Goal: Task Accomplishment & Management: Manage account settings

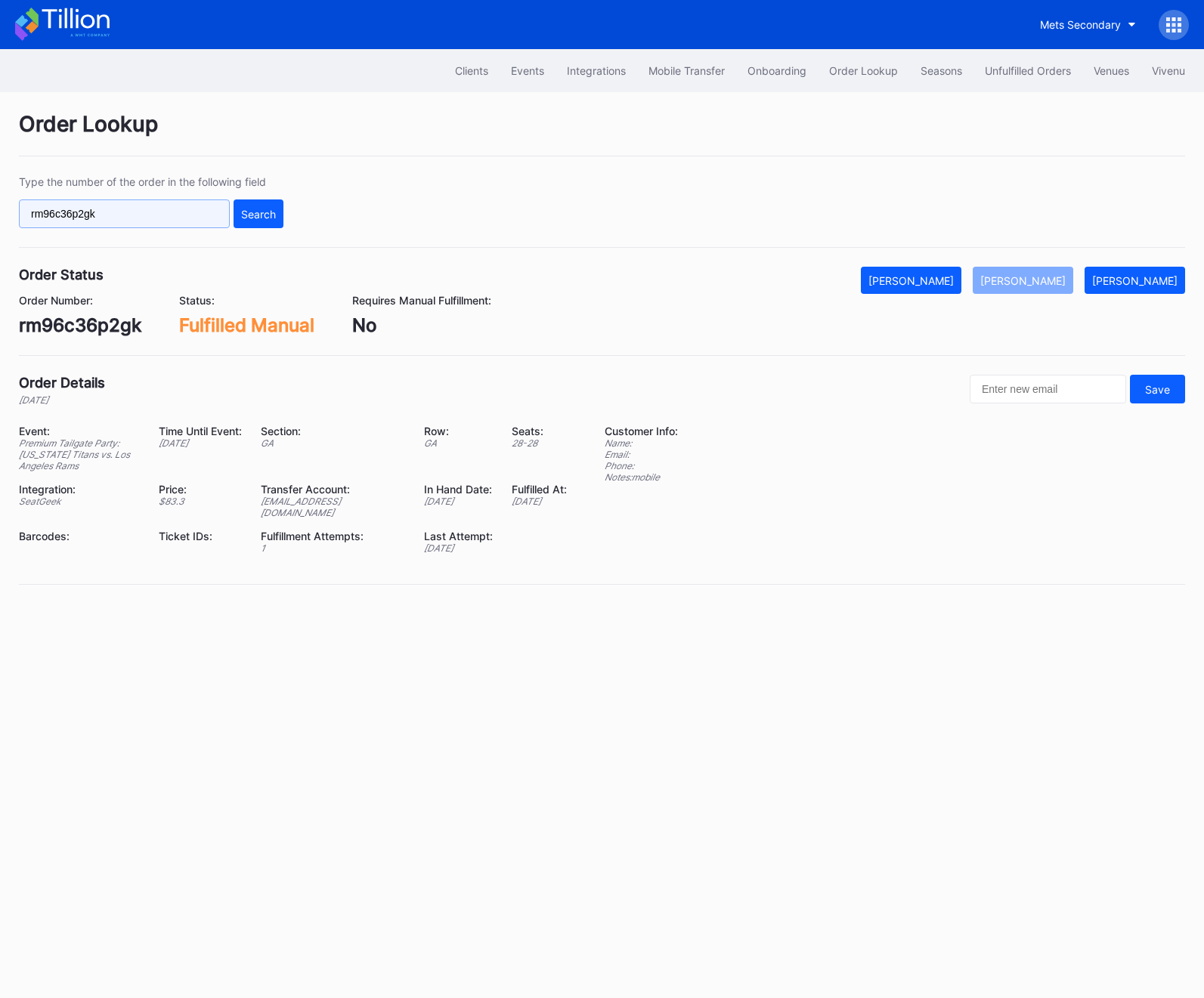
click at [77, 200] on input "rm96c36p2gk" at bounding box center [124, 213] width 210 height 29
paste input "75758256"
click at [268, 219] on div "Search" at bounding box center [258, 214] width 35 height 13
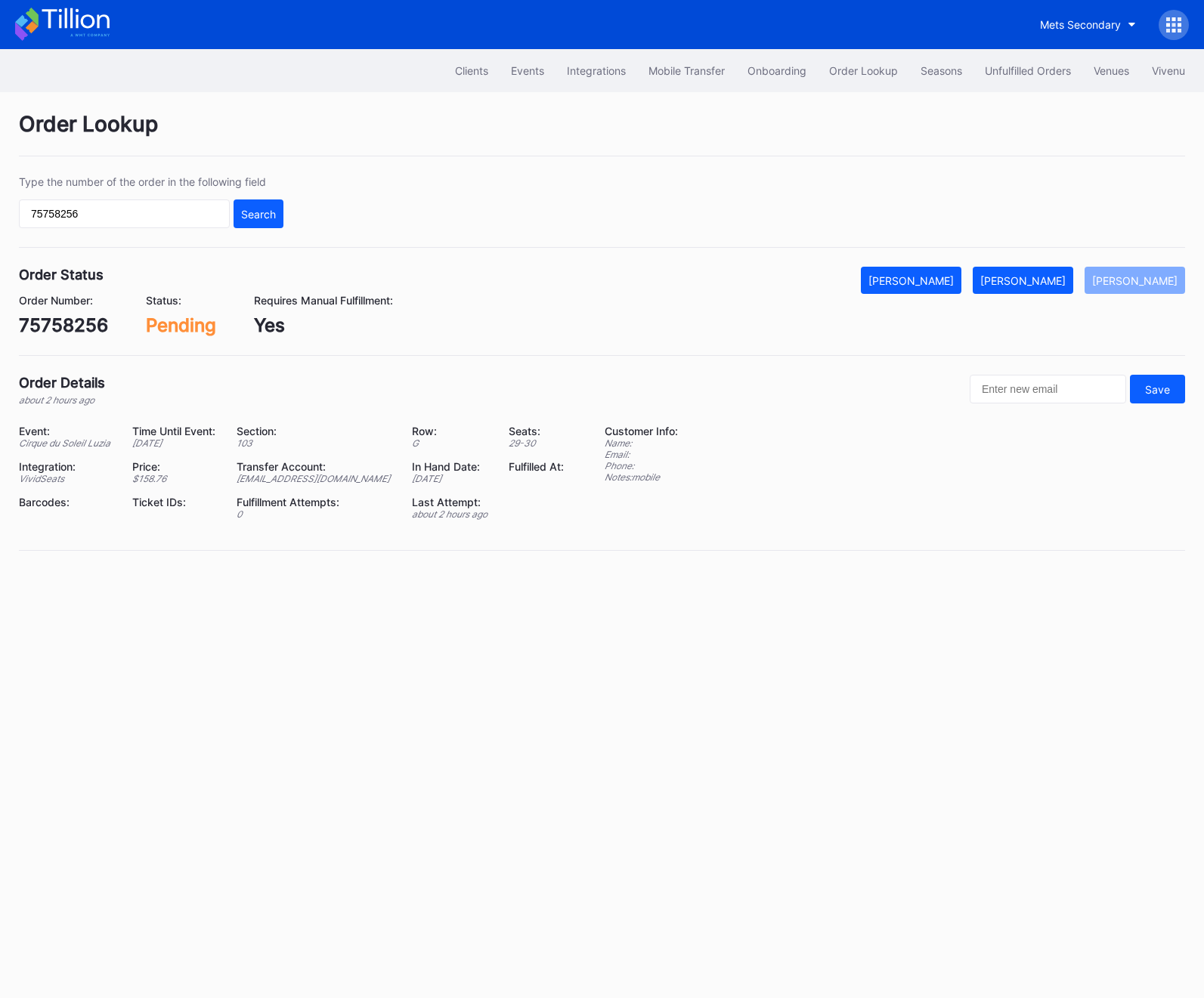
click at [301, 482] on div "[EMAIL_ADDRESS][DOMAIN_NAME]" at bounding box center [315, 479] width 157 height 11
copy div "[EMAIL_ADDRESS][DOMAIN_NAME]"
click at [67, 334] on div "75758256" at bounding box center [63, 326] width 89 height 22
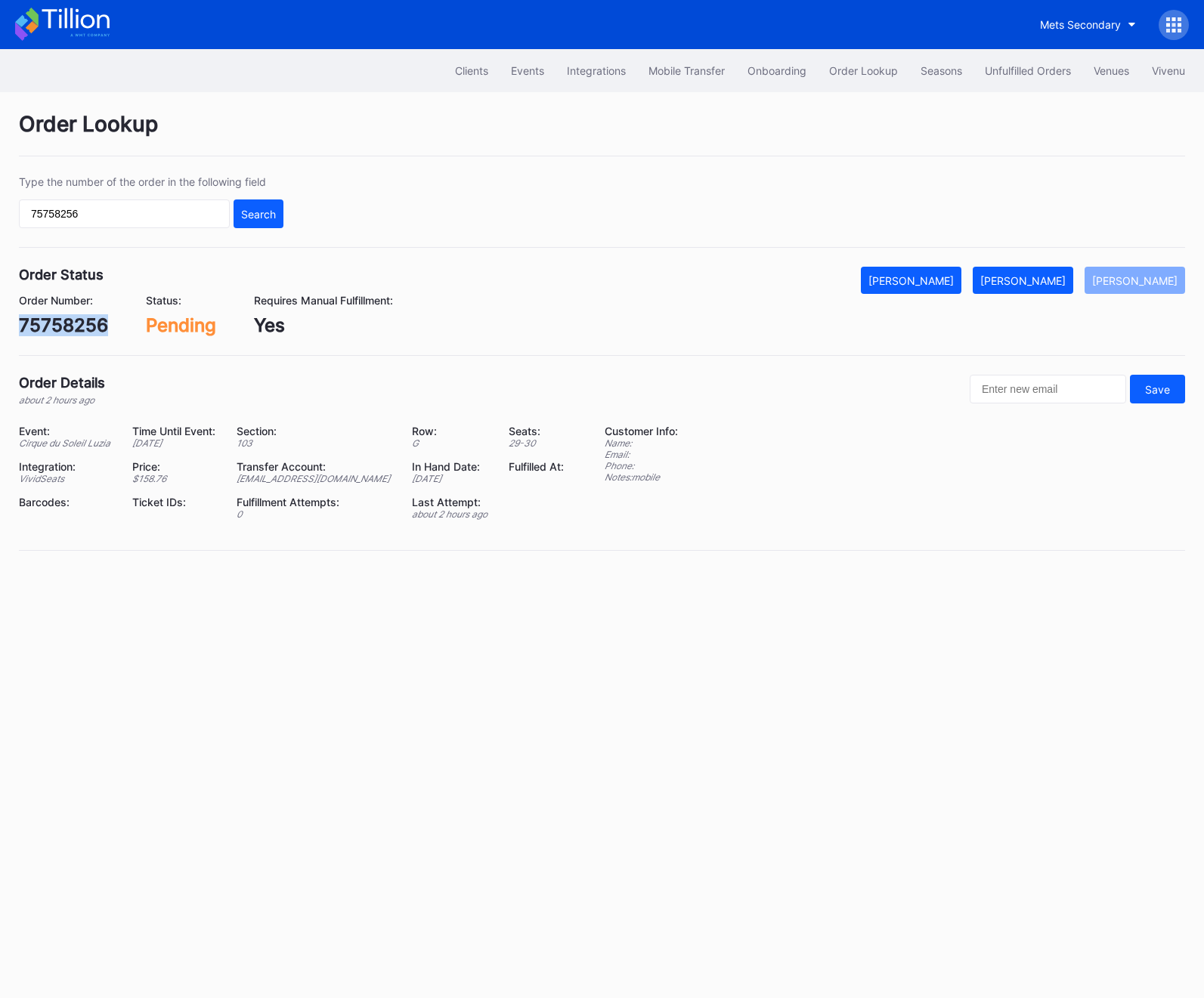
click at [67, 334] on div "75758256" at bounding box center [63, 326] width 89 height 22
copy div "75758256"
click at [1067, 290] on button "[PERSON_NAME]" at bounding box center [1022, 279] width 101 height 27
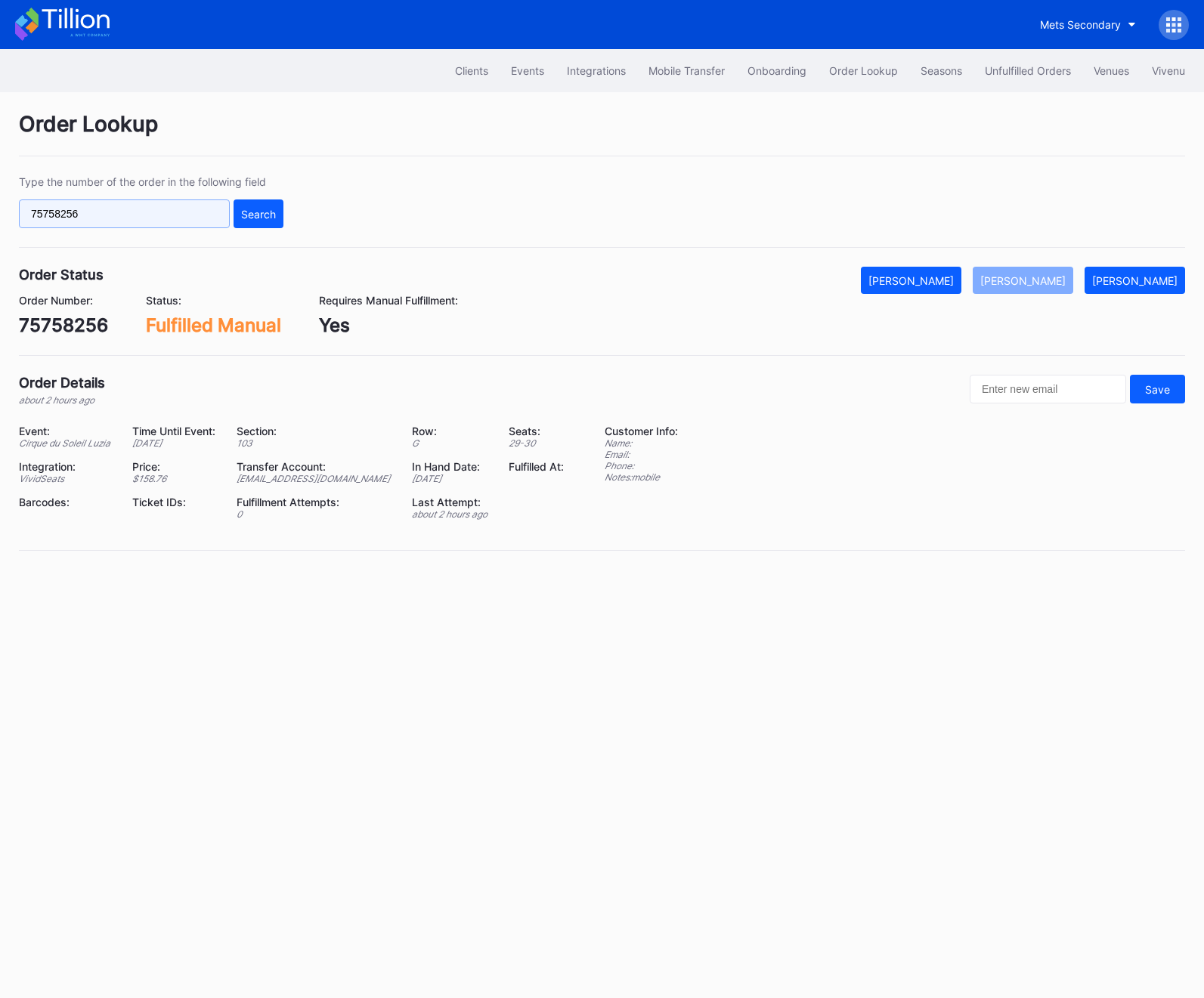
click at [64, 212] on input "75758256" at bounding box center [124, 213] width 210 height 29
paste input "7901"
type input "75757901"
click at [272, 219] on div "Search" at bounding box center [258, 214] width 35 height 13
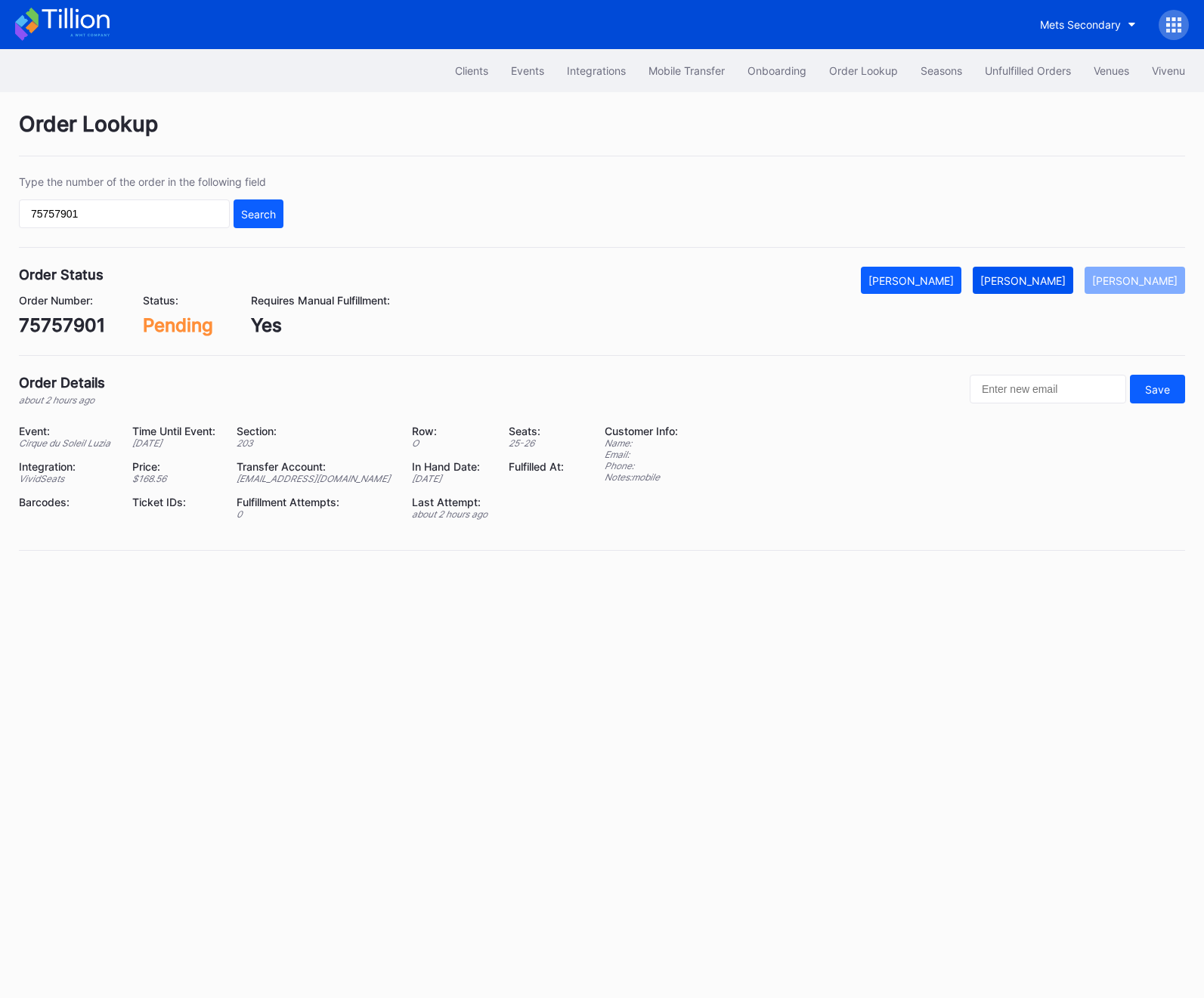
click at [1061, 273] on button "[PERSON_NAME]" at bounding box center [1022, 279] width 101 height 27
click at [1064, 60] on button "Unfulfilled Orders" at bounding box center [1028, 70] width 109 height 28
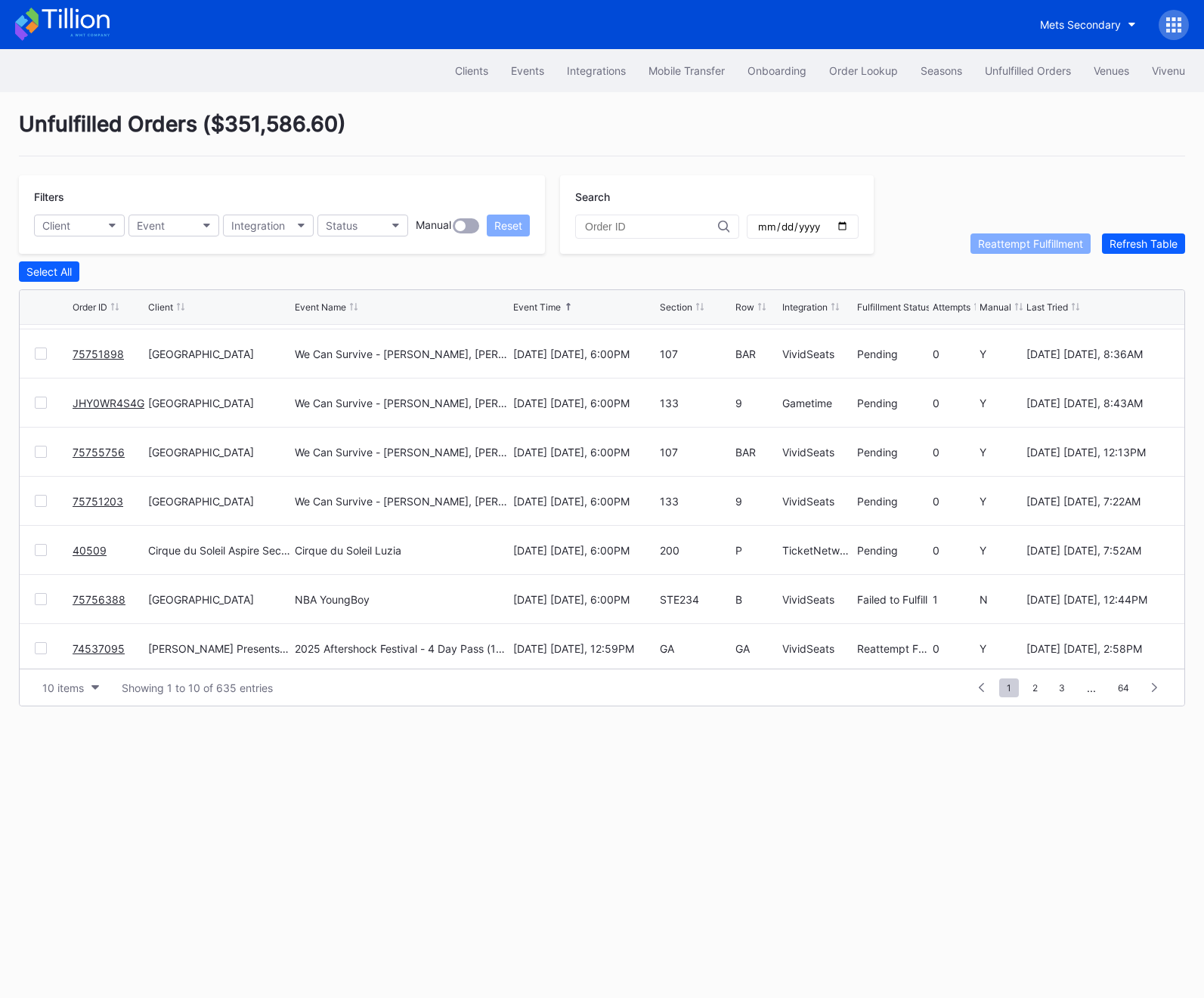
scroll to position [147, 0]
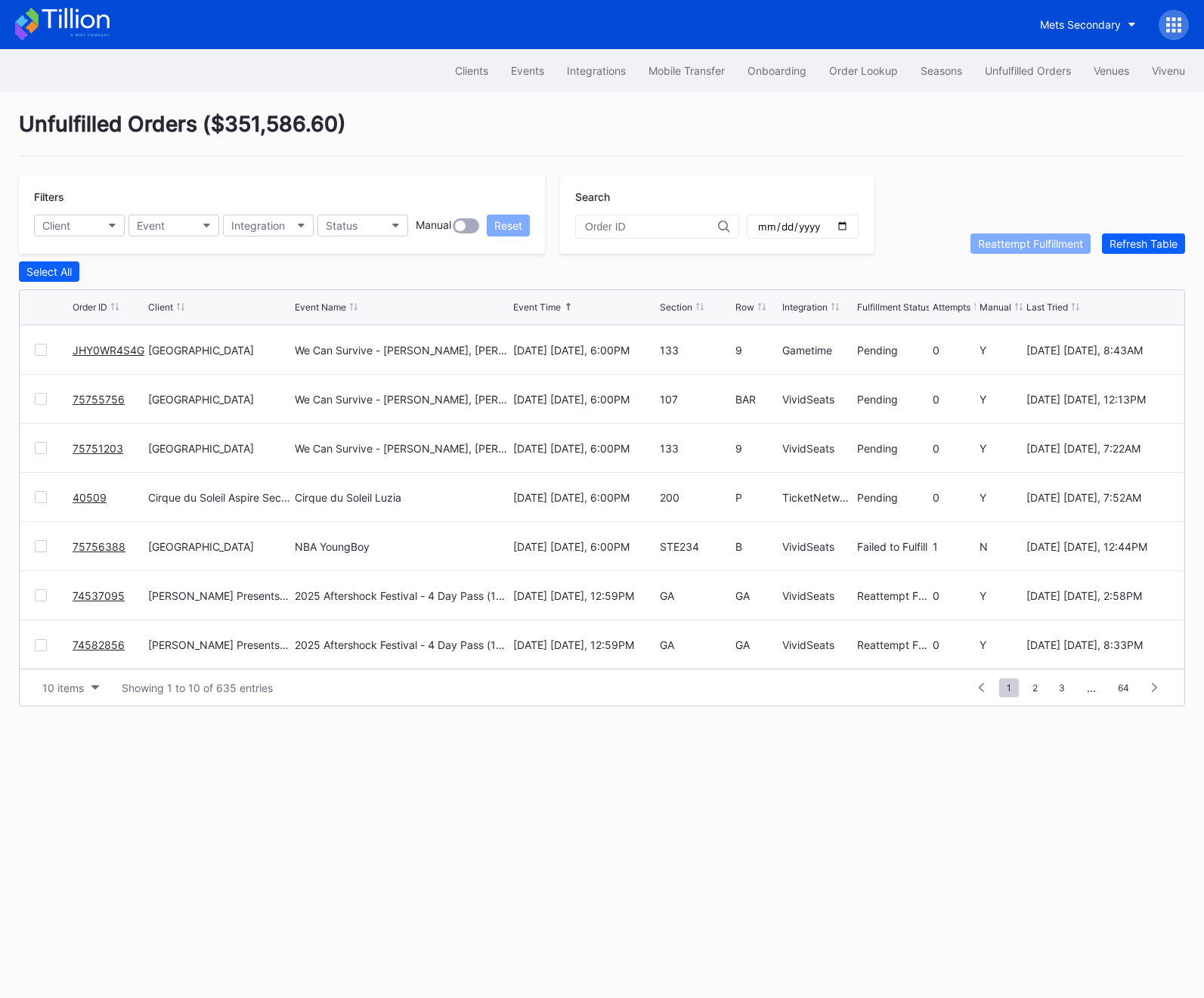
click at [92, 493] on link "40509" at bounding box center [89, 497] width 34 height 13
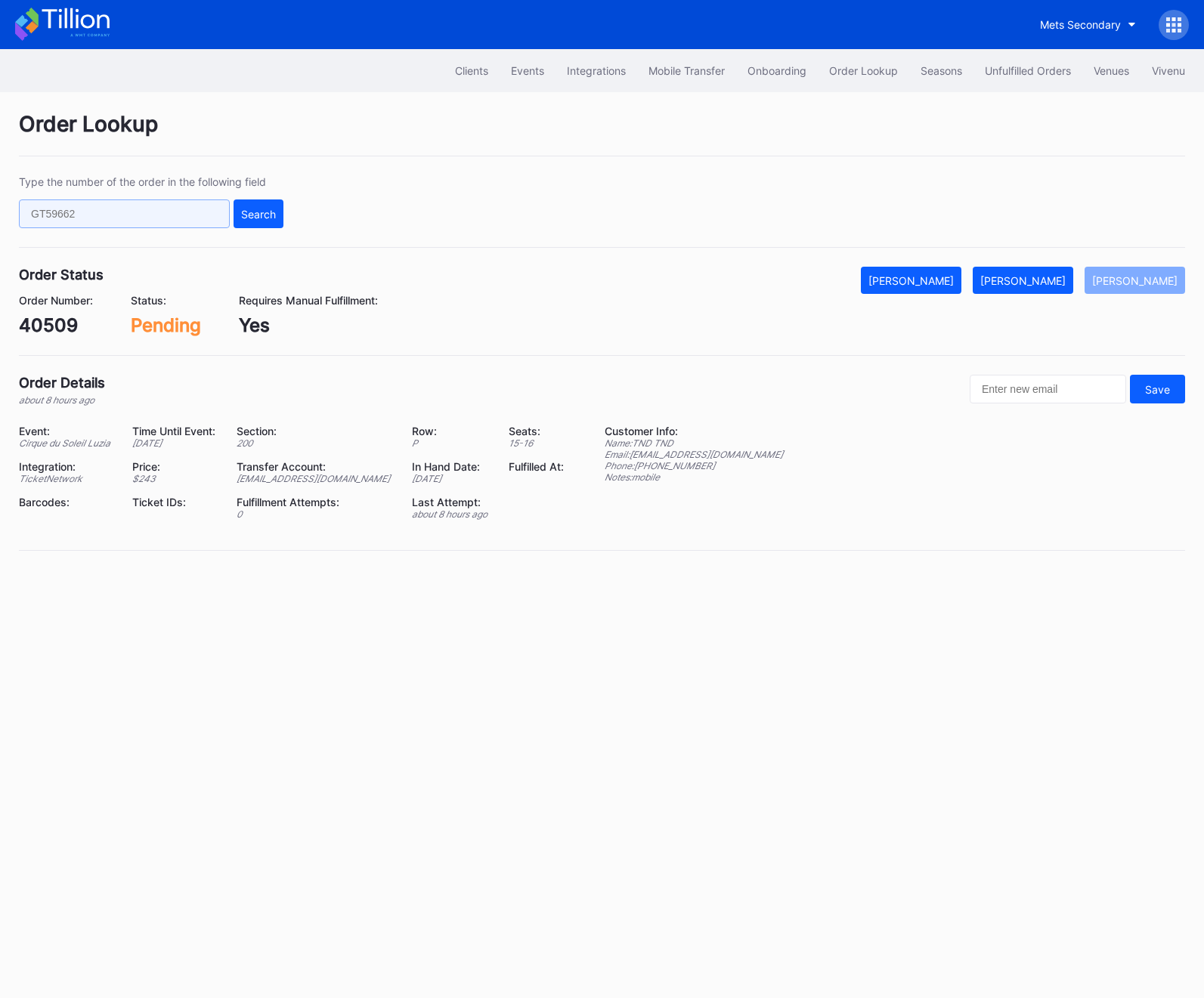
click at [78, 214] on input "text" at bounding box center [124, 213] width 210 height 29
paste input "50844366"
type input "50844366"
click at [276, 215] on button "Search" at bounding box center [258, 213] width 50 height 29
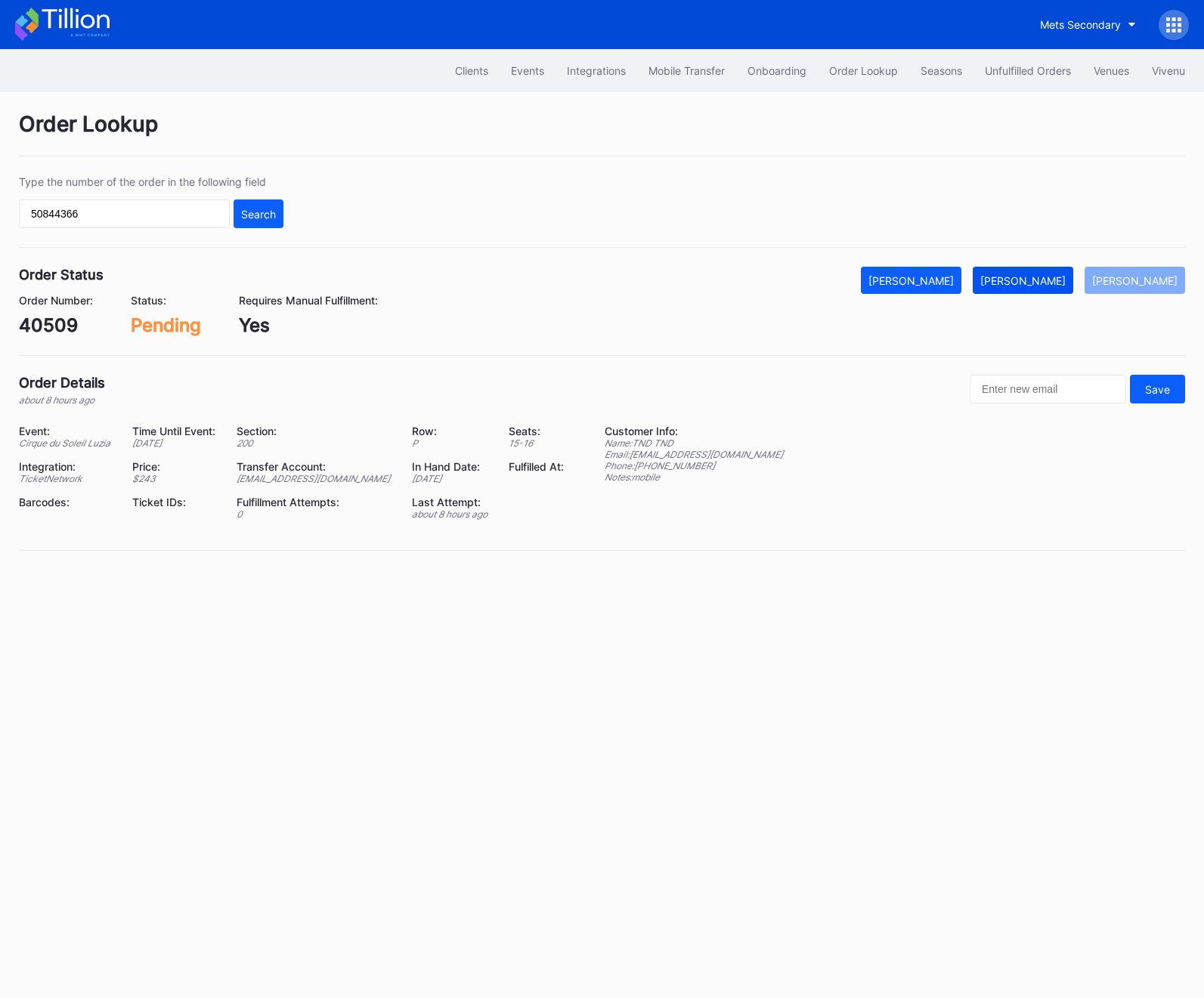
click at [1039, 288] on button "[PERSON_NAME]" at bounding box center [1022, 279] width 101 height 27
click at [1025, 55] on div "Clients Events Integrations Mobile Transfer Onboarding Order Lookup Seasons Unf…" at bounding box center [602, 70] width 1204 height 43
click at [1017, 68] on div "Unfulfilled Orders" at bounding box center [1027, 71] width 86 height 13
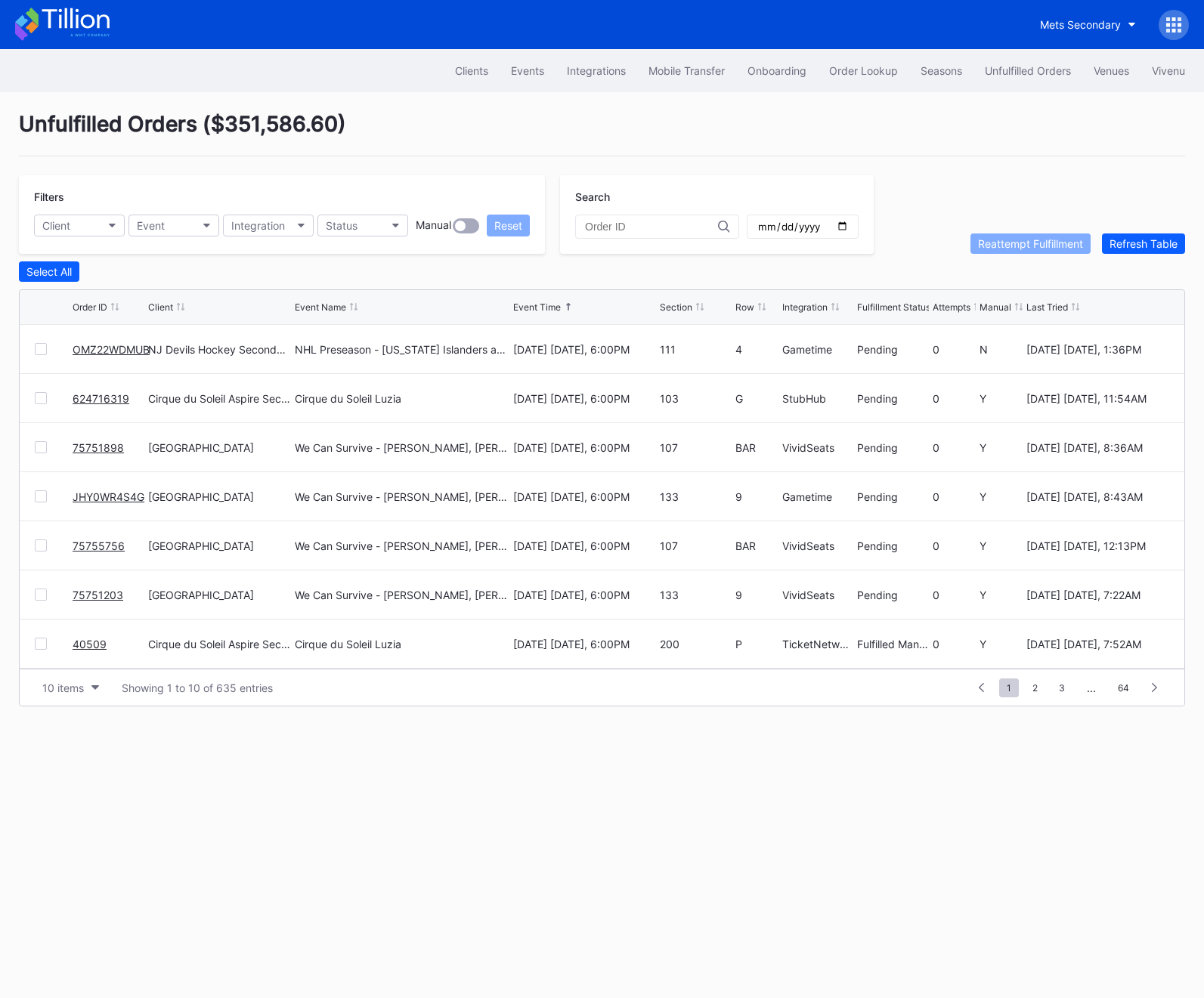
click at [106, 398] on link "624716319" at bounding box center [101, 398] width 56 height 13
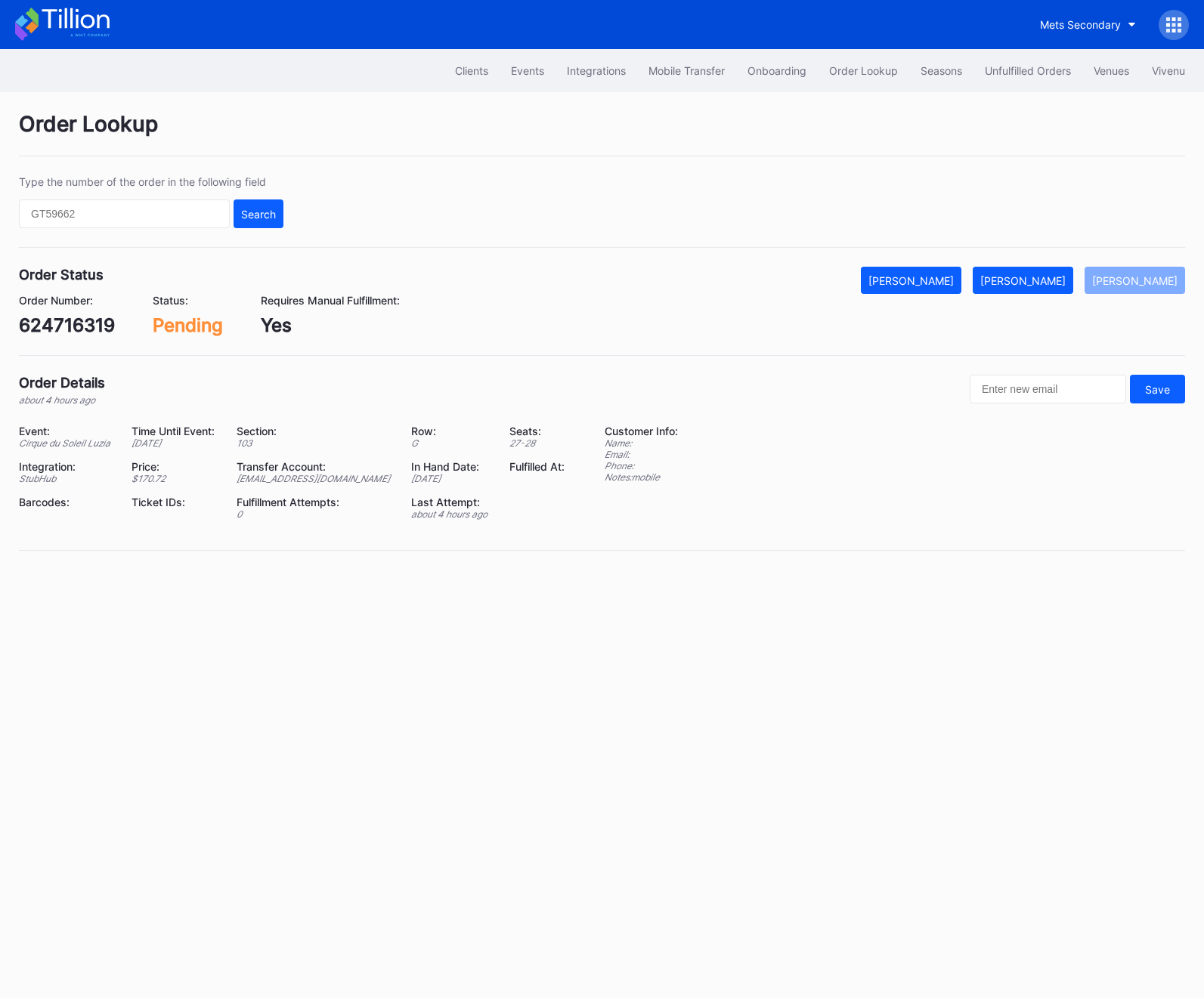
click at [86, 319] on div "624716319" at bounding box center [66, 326] width 96 height 22
copy div "624716319"
click at [56, 320] on div "624716319" at bounding box center [66, 326] width 96 height 22
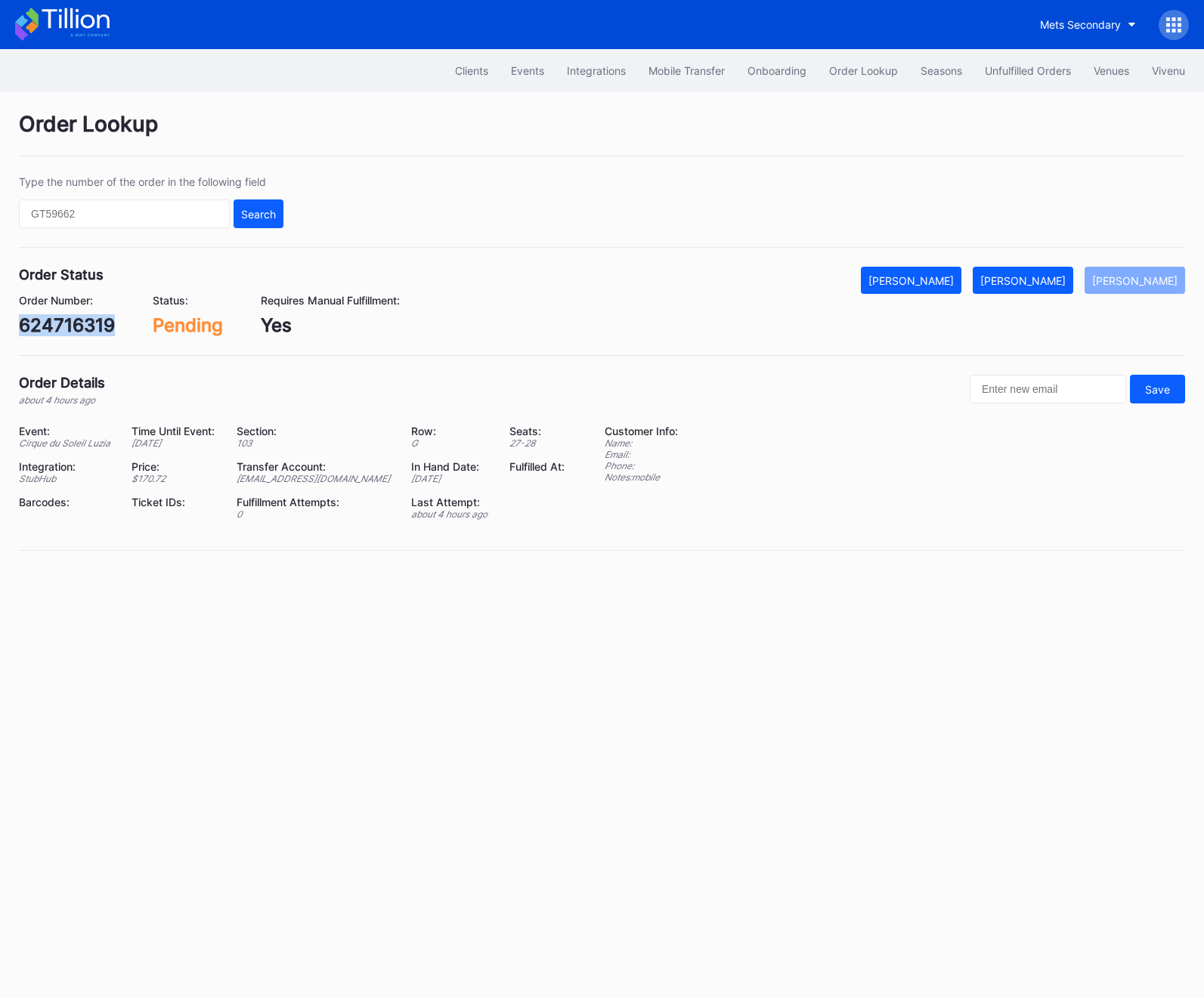
copy div "624716319"
click at [540, 69] on button "Events" at bounding box center [527, 70] width 56 height 28
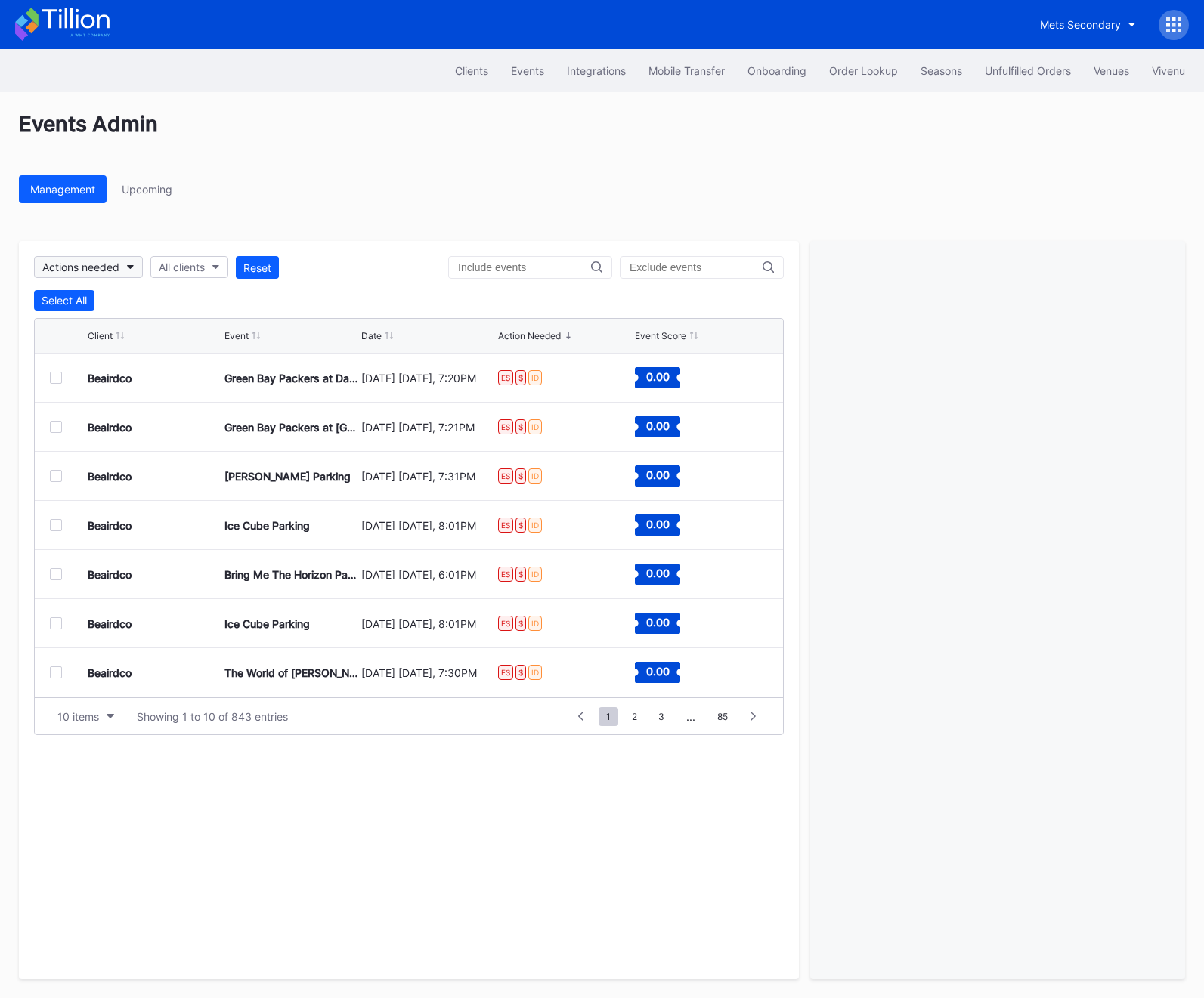
click at [117, 258] on button "Actions needed" at bounding box center [89, 267] width 109 height 22
click at [193, 272] on div "All clients" at bounding box center [182, 267] width 46 height 13
type input "asp"
click at [228, 332] on div "Cirque du Soleil Aspire Secondary" at bounding box center [246, 335] width 168 height 13
click at [1017, 76] on div "Unfulfilled Orders" at bounding box center [1027, 71] width 86 height 13
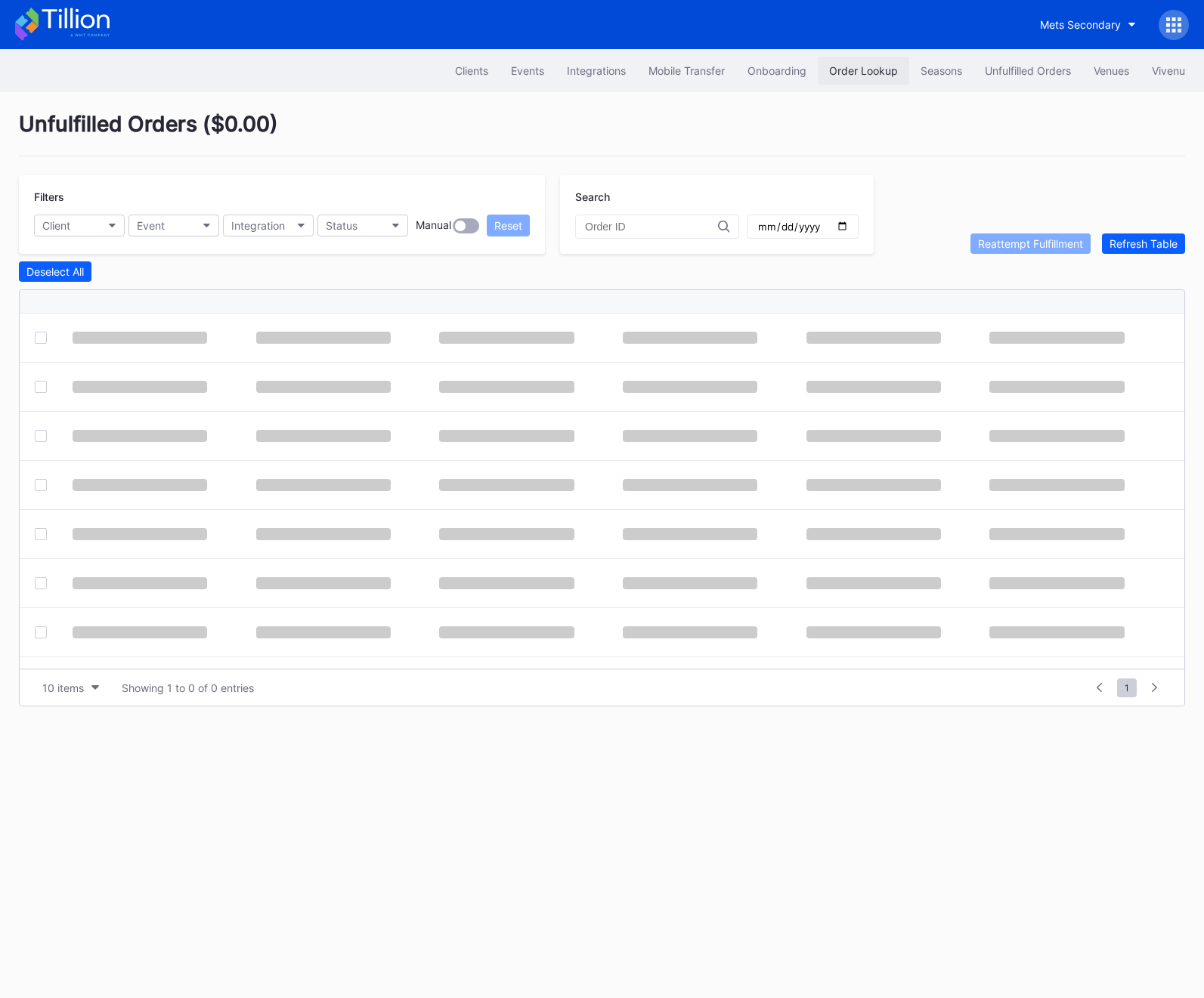
click at [891, 74] on div "Order Lookup" at bounding box center [863, 71] width 69 height 13
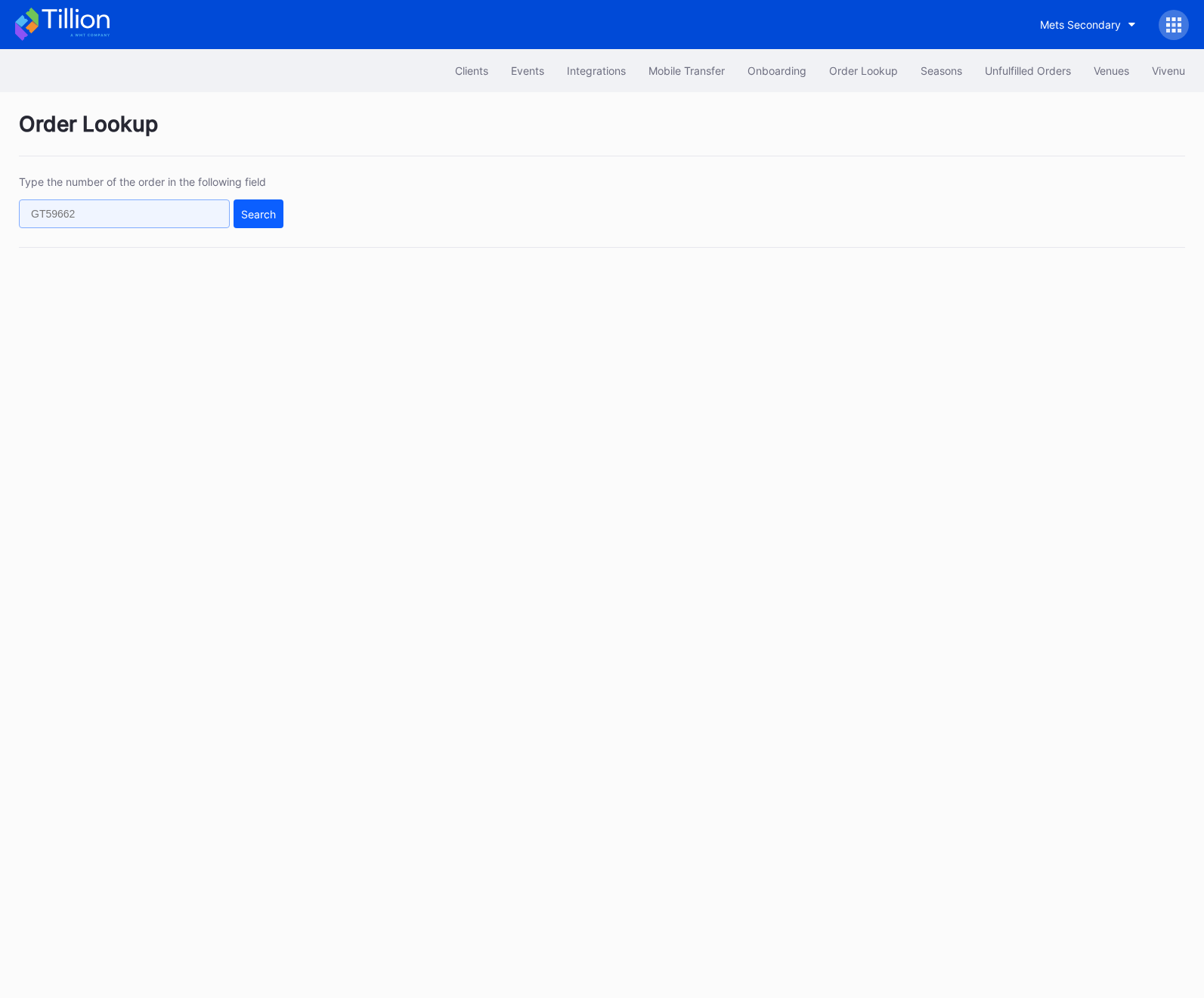
click at [100, 202] on input "text" at bounding box center [124, 213] width 210 height 29
paste input "624716319"
type input "624716319"
click at [255, 208] on div "Search" at bounding box center [258, 214] width 35 height 13
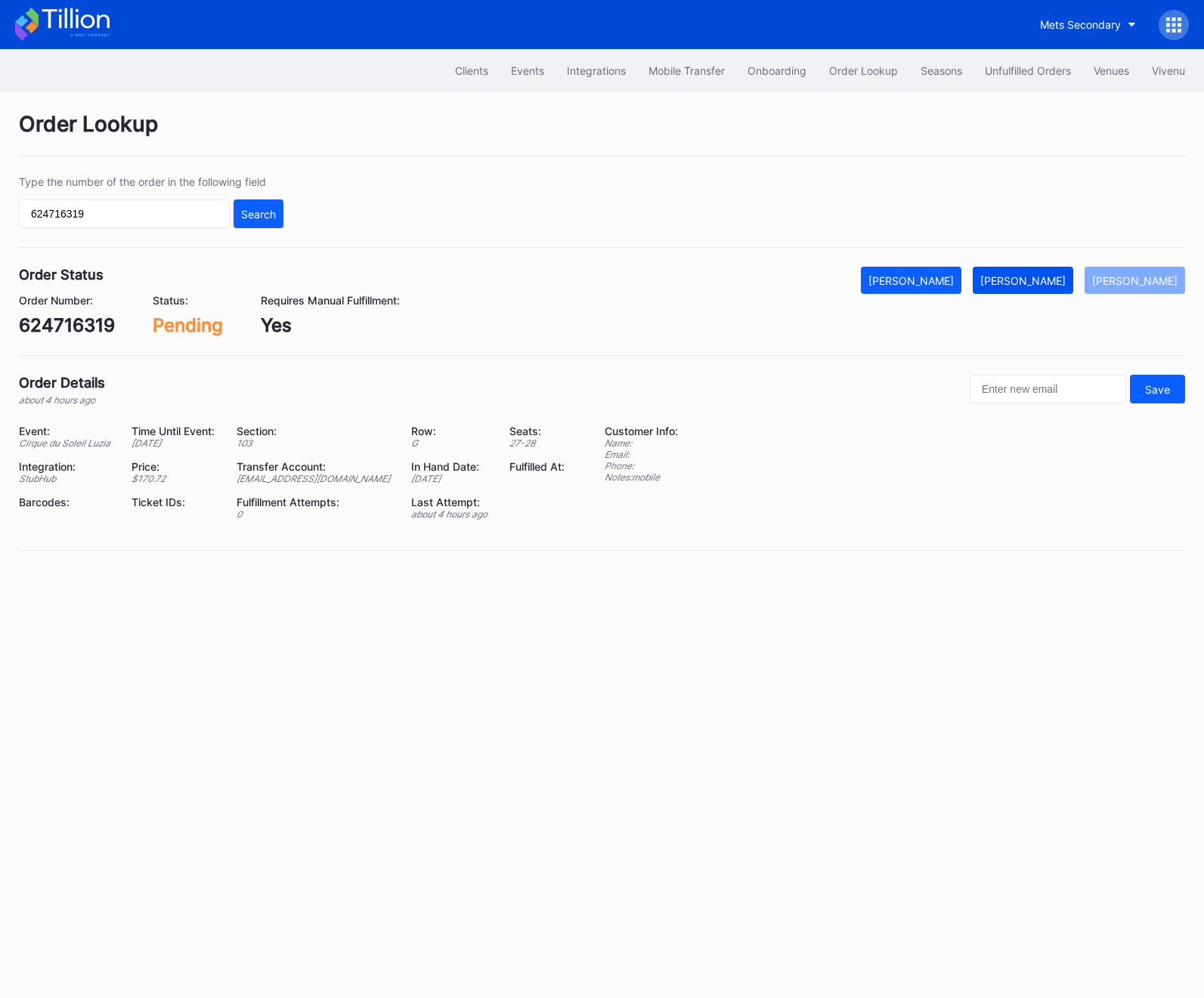
click at [1031, 286] on div "[PERSON_NAME]" at bounding box center [1022, 280] width 86 height 13
click at [1036, 83] on button "Unfulfilled Orders" at bounding box center [1028, 70] width 109 height 28
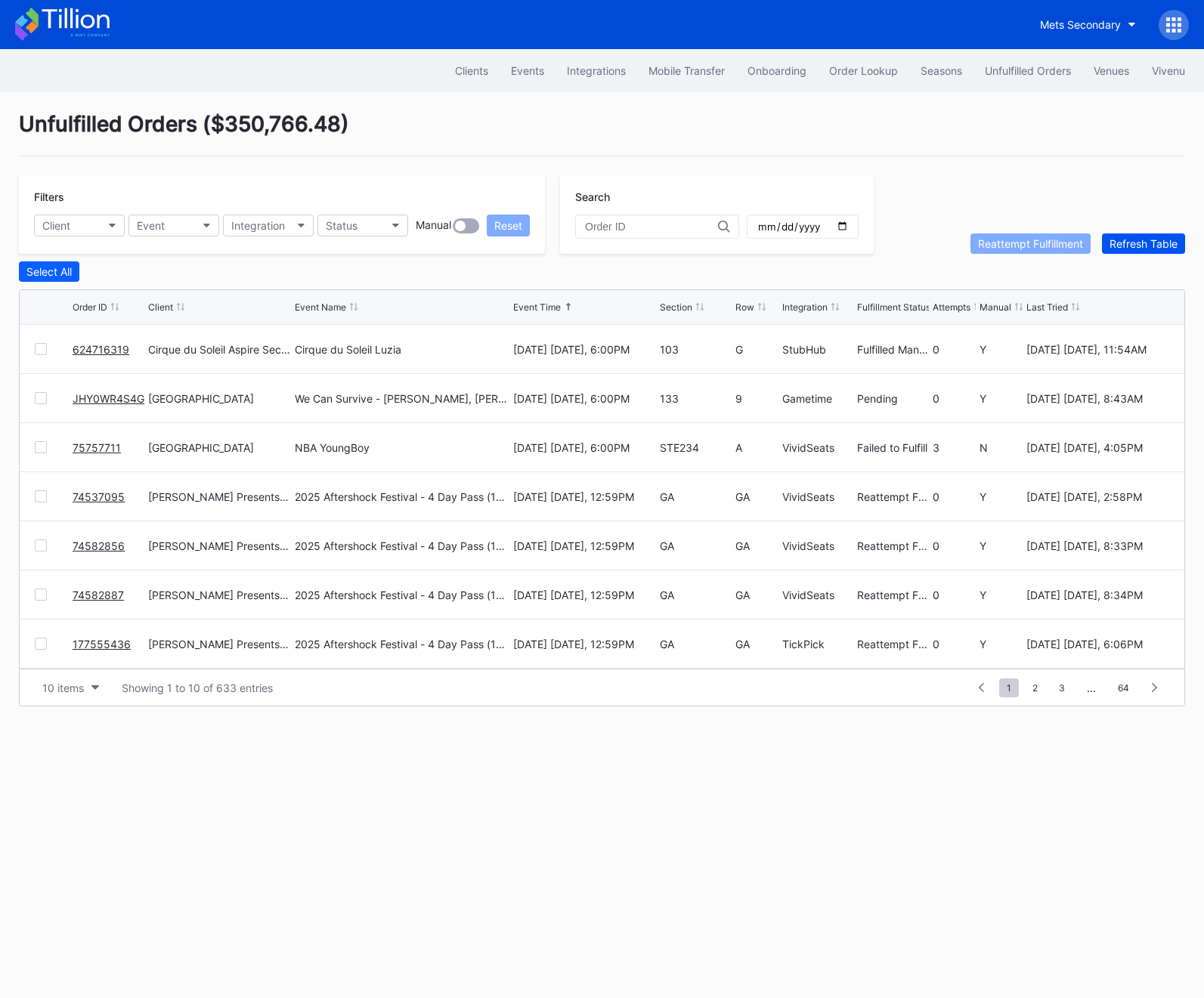
click at [1168, 239] on div "Refresh Table" at bounding box center [1143, 244] width 68 height 13
click at [1033, 682] on span "2" at bounding box center [1035, 687] width 20 height 18
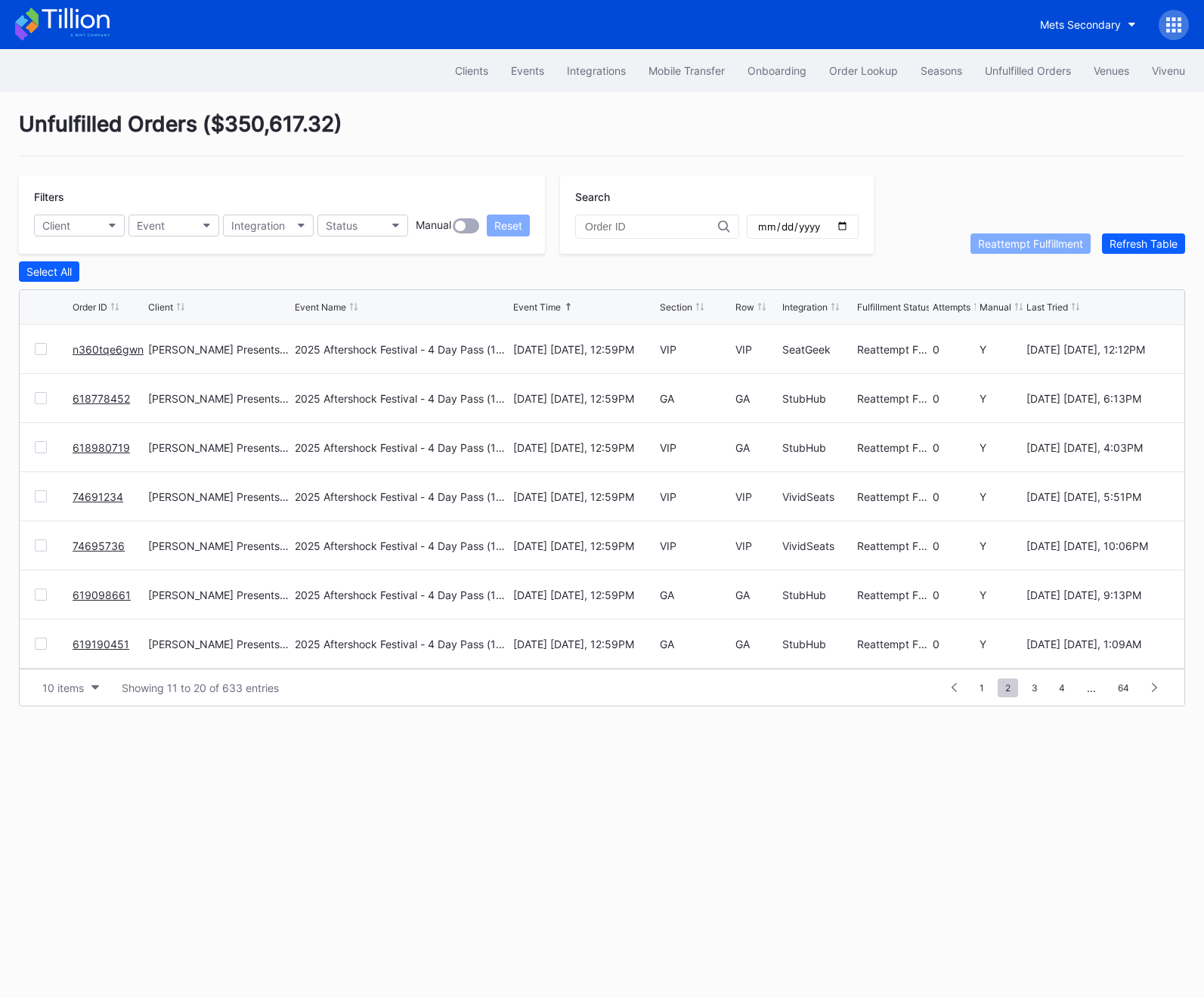
click at [1033, 682] on span "3" at bounding box center [1034, 687] width 21 height 18
click at [1033, 682] on span "4" at bounding box center [1035, 687] width 21 height 18
click at [1033, 682] on span "5" at bounding box center [1035, 687] width 20 height 18
click at [1033, 682] on span "6" at bounding box center [1035, 687] width 20 height 18
click at [1033, 682] on span "7" at bounding box center [1035, 687] width 20 height 18
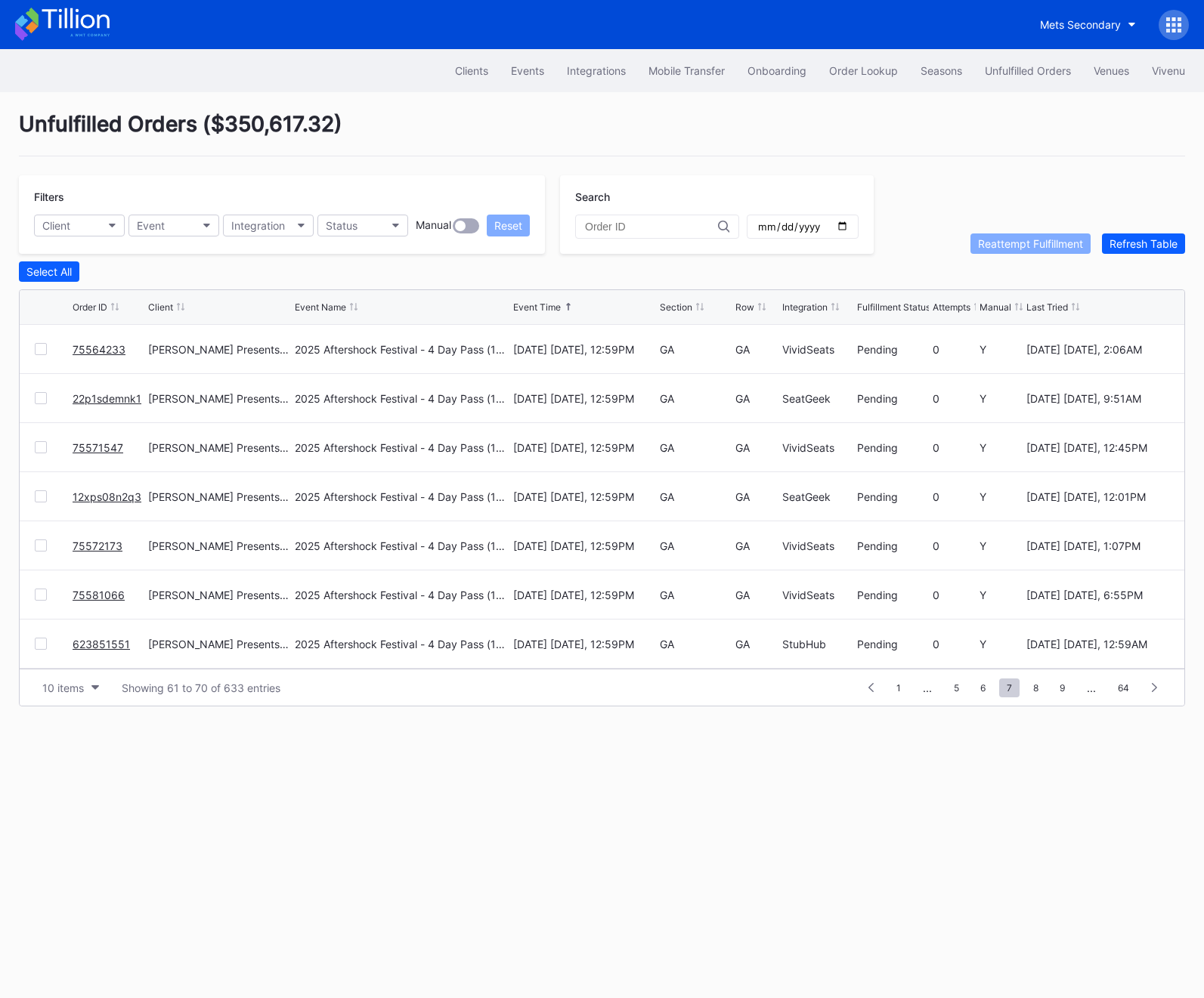
click at [1033, 682] on span "8" at bounding box center [1035, 687] width 20 height 18
click at [1033, 682] on span "9" at bounding box center [1031, 687] width 20 height 18
click at [1033, 682] on span "10" at bounding box center [1030, 687] width 26 height 18
click at [1033, 682] on span "11" at bounding box center [1029, 687] width 24 height 18
click at [1033, 682] on span "12" at bounding box center [1028, 687] width 25 height 18
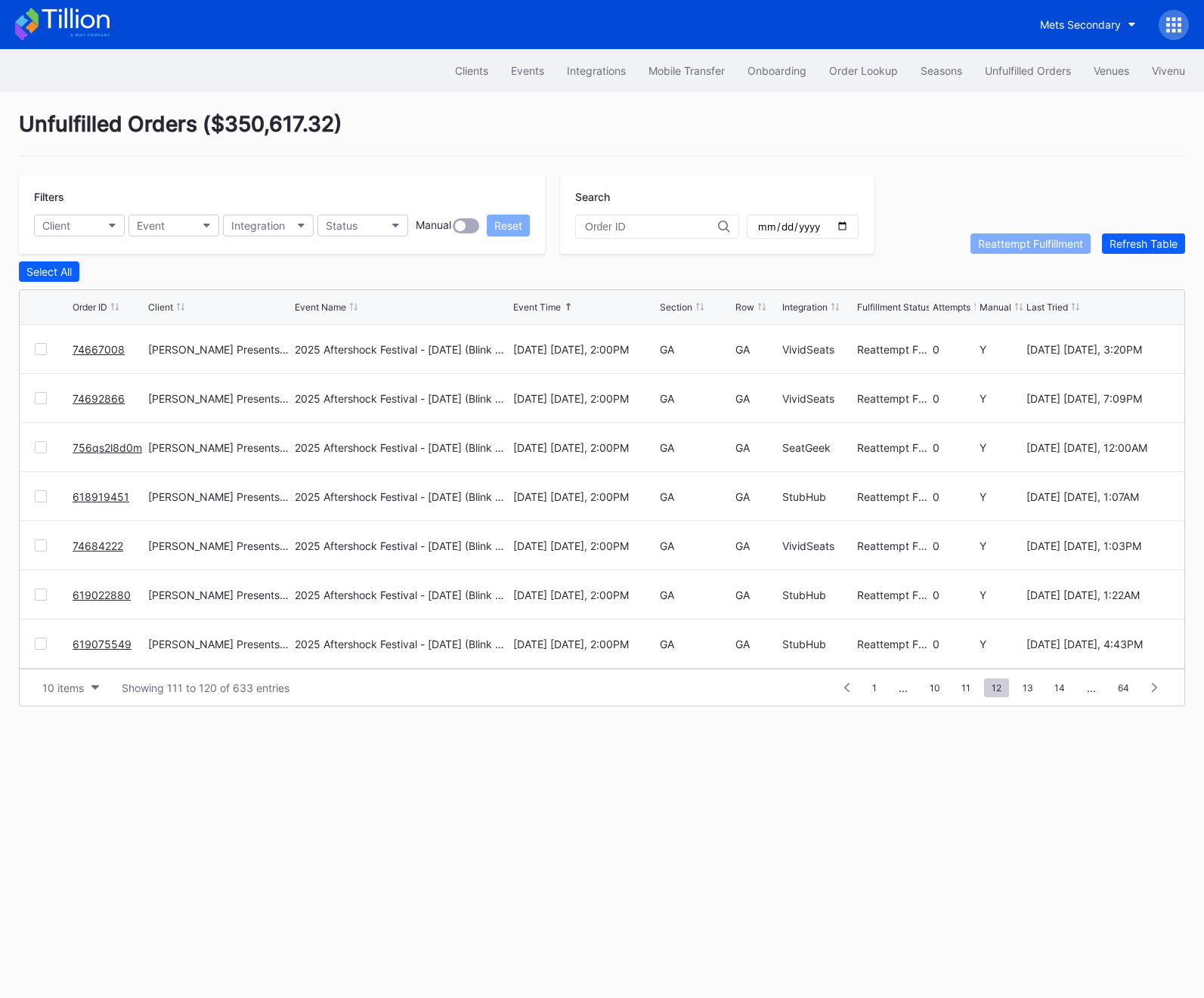
click at [1033, 682] on span "13" at bounding box center [1028, 687] width 26 height 18
click at [1033, 682] on span "14" at bounding box center [1029, 687] width 26 height 18
click at [1033, 682] on span "15" at bounding box center [1029, 687] width 25 height 18
click at [1033, 682] on span "16" at bounding box center [1029, 687] width 25 height 18
click at [1033, 682] on span "17" at bounding box center [1029, 687] width 25 height 18
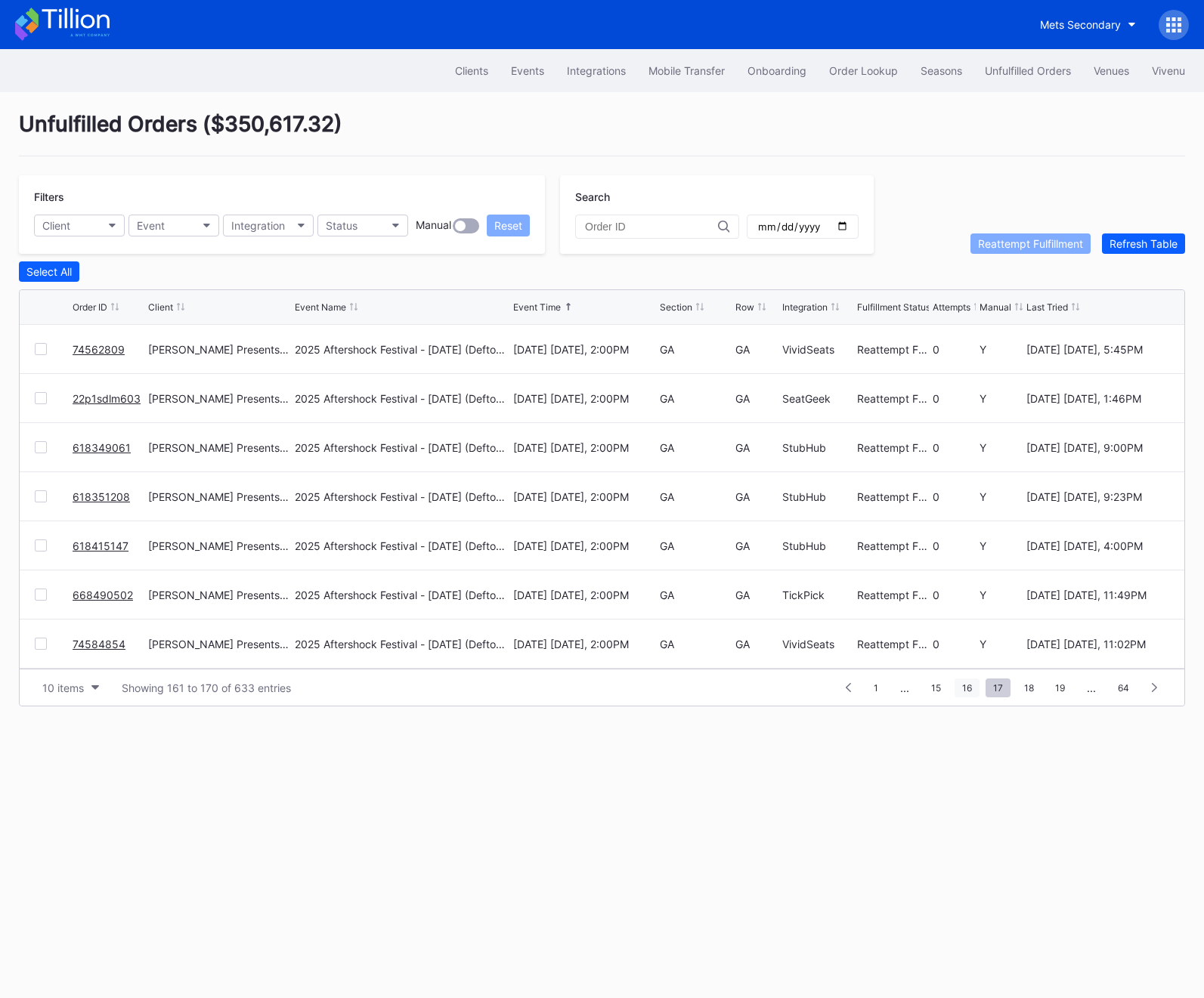
click at [979, 683] on span "16" at bounding box center [966, 687] width 25 height 18
click at [111, 592] on link "815262438" at bounding box center [101, 595] width 58 height 13
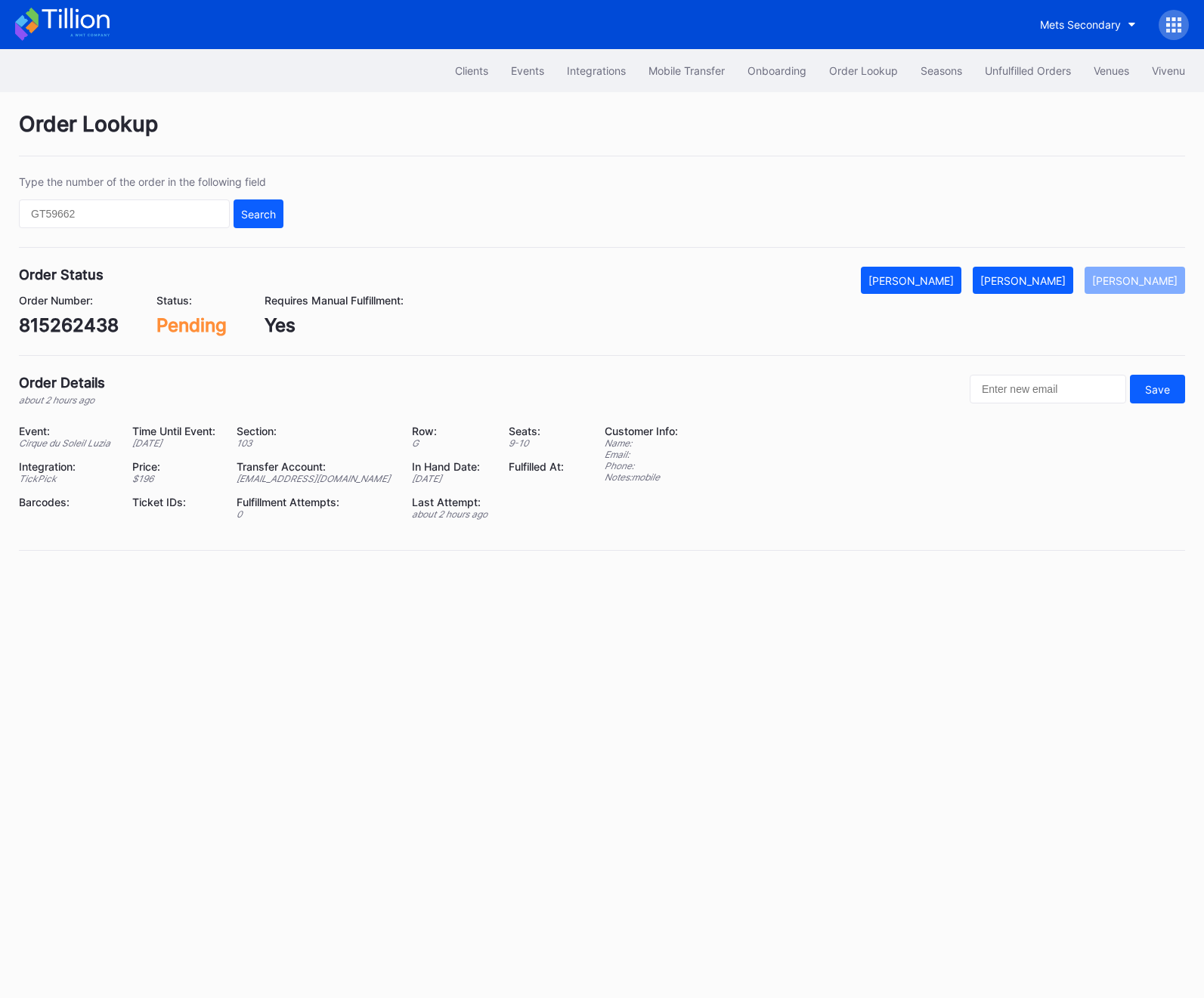
click at [52, 324] on div "815262438" at bounding box center [68, 326] width 100 height 22
copy div "815262438"
click at [1033, 275] on div "[PERSON_NAME]" at bounding box center [1022, 280] width 86 height 13
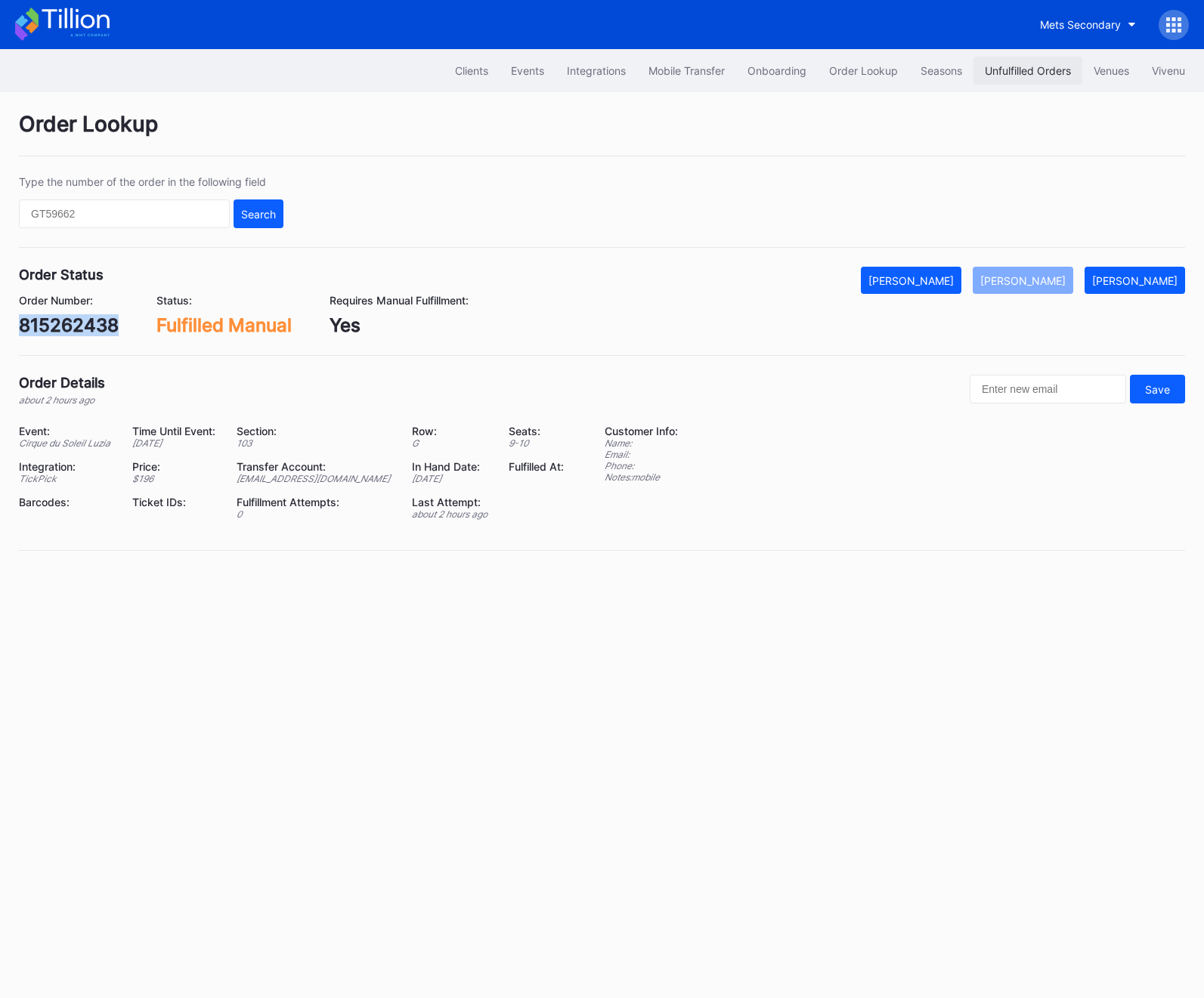
click at [1031, 68] on div "Unfulfilled Orders" at bounding box center [1027, 71] width 86 height 13
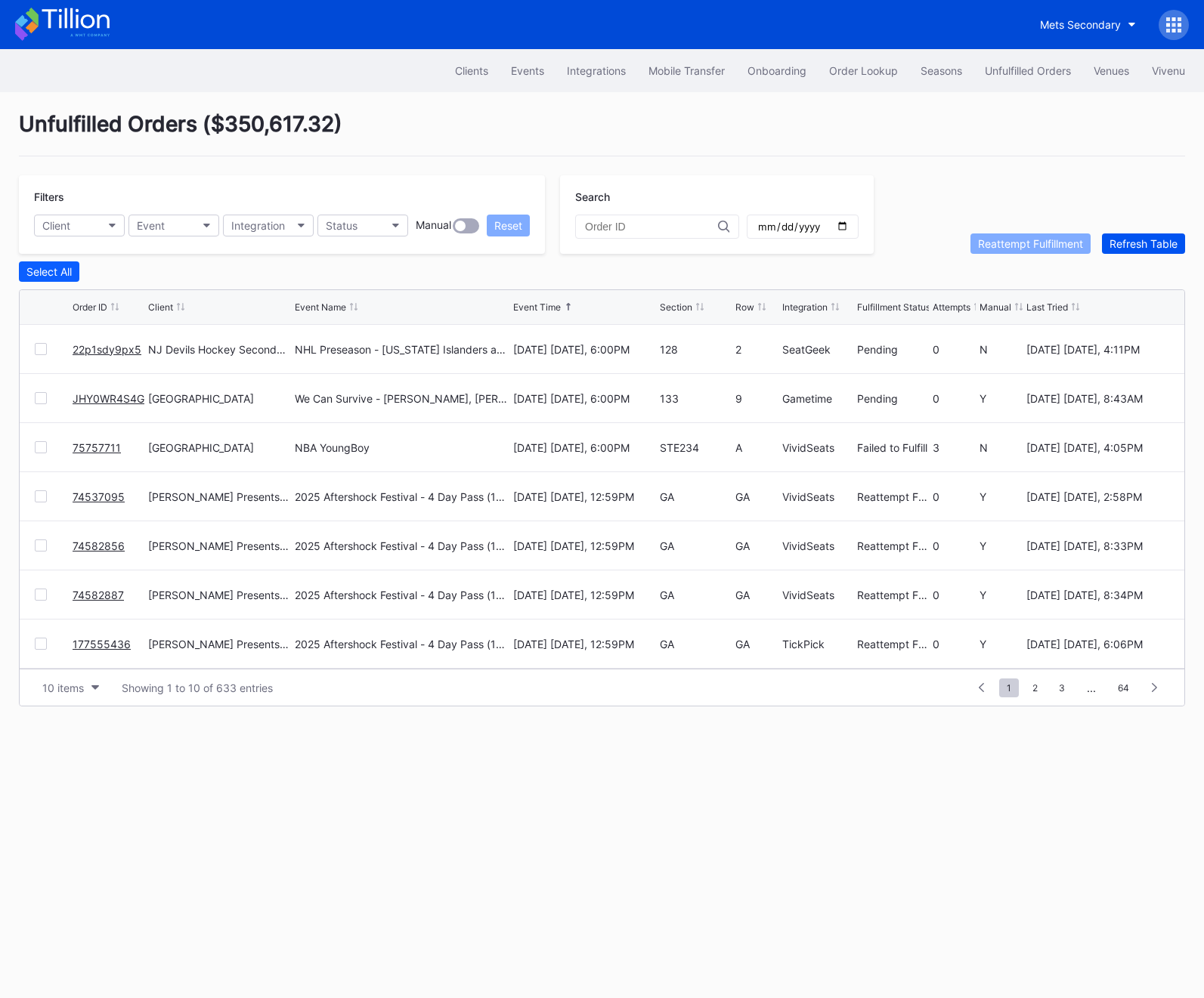
click at [1143, 240] on div "Refresh Table" at bounding box center [1143, 244] width 68 height 13
click at [1035, 692] on span "2" at bounding box center [1035, 687] width 20 height 18
click at [1033, 683] on span "3" at bounding box center [1034, 687] width 21 height 18
click at [1032, 694] on span "4" at bounding box center [1035, 687] width 21 height 18
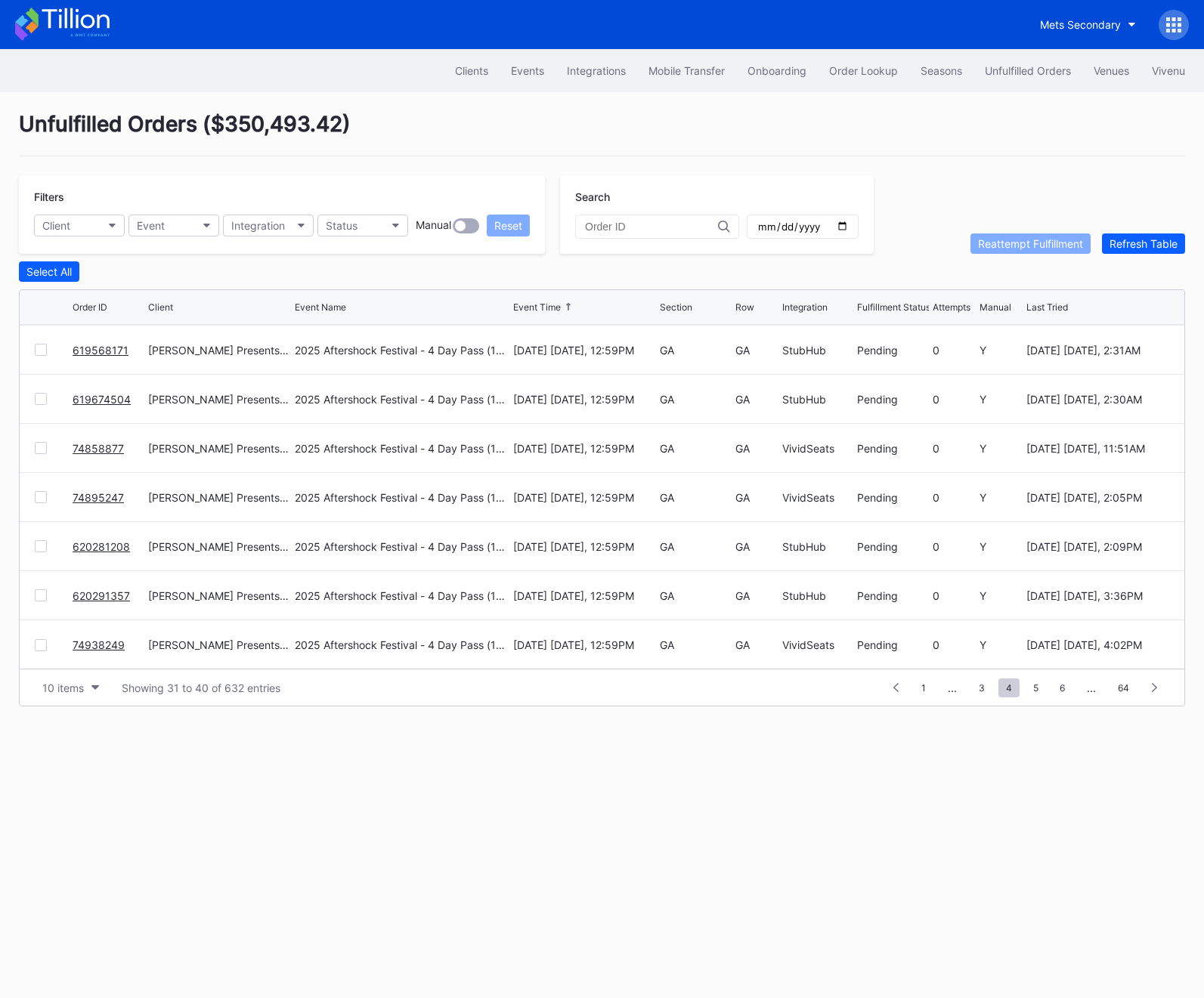
scroll to position [0, 0]
click at [1038, 695] on span "5" at bounding box center [1035, 687] width 20 height 18
click at [1038, 695] on span "6" at bounding box center [1035, 687] width 20 height 18
click at [1038, 695] on span "7" at bounding box center [1035, 687] width 20 height 18
click at [1038, 695] on span "8" at bounding box center [1035, 687] width 20 height 18
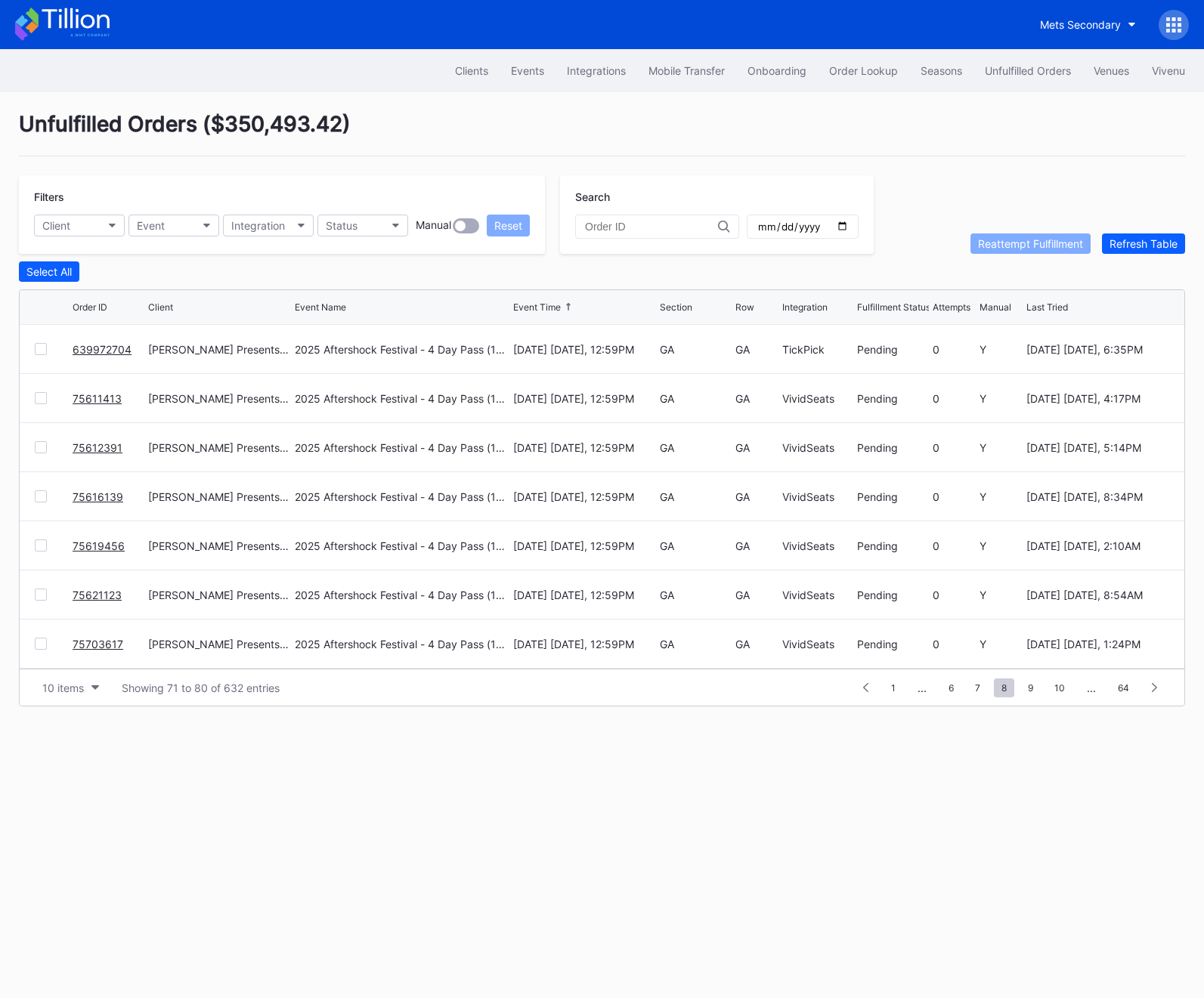
click at [1038, 695] on span "9" at bounding box center [1031, 687] width 20 height 18
click at [1038, 695] on span "10" at bounding box center [1030, 687] width 26 height 18
click at [1038, 695] on span "11" at bounding box center [1029, 687] width 24 height 18
click at [1038, 695] on span "12" at bounding box center [1028, 687] width 25 height 18
click at [1038, 695] on span "13" at bounding box center [1028, 687] width 26 height 18
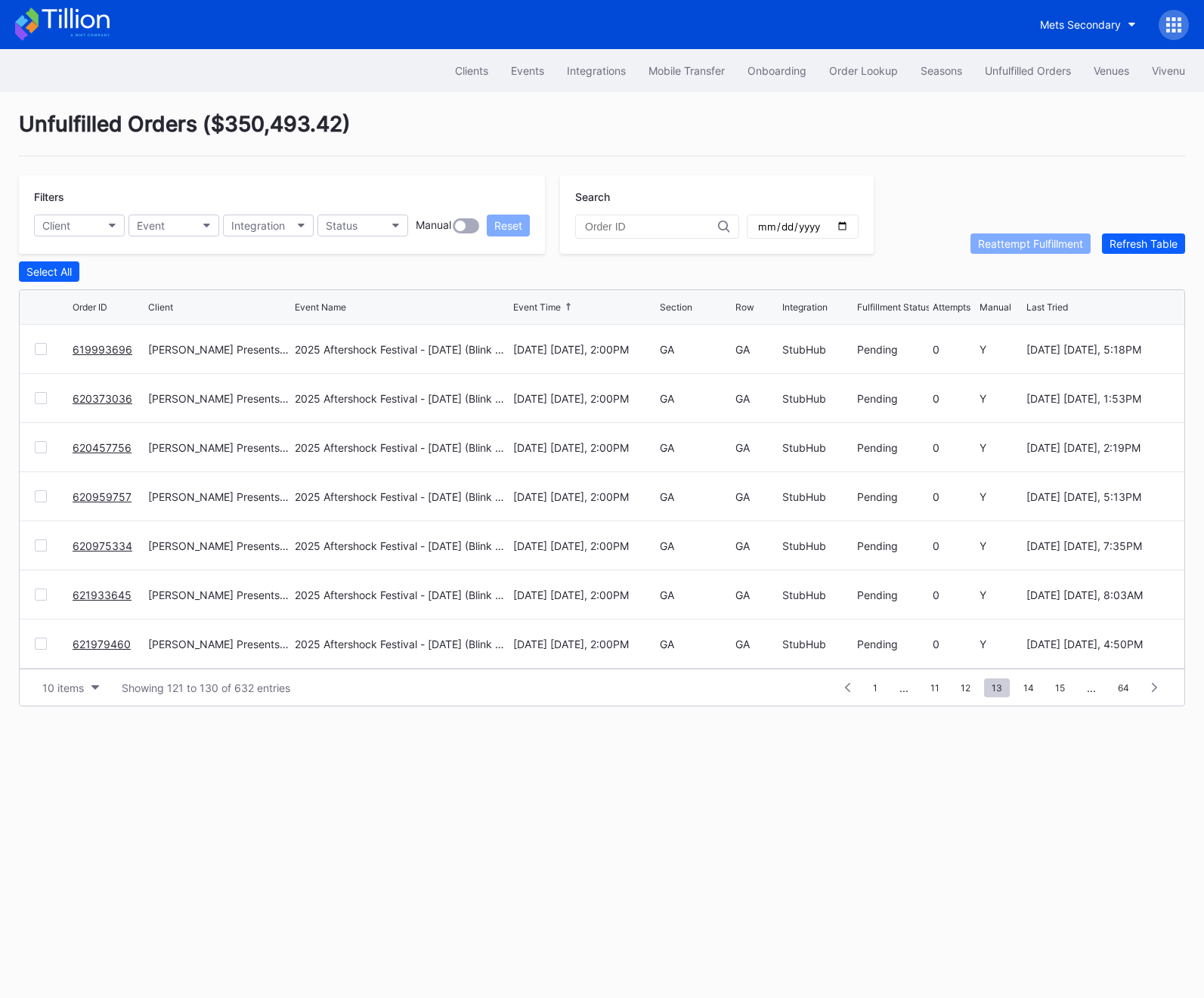
click at [1038, 695] on span "14" at bounding box center [1029, 687] width 26 height 18
click at [1038, 695] on span "15" at bounding box center [1029, 687] width 25 height 18
click at [1038, 695] on span "16" at bounding box center [1029, 687] width 25 height 18
click at [1038, 695] on span "17" at bounding box center [1029, 687] width 25 height 18
click at [1038, 695] on span "18" at bounding box center [1029, 687] width 25 height 18
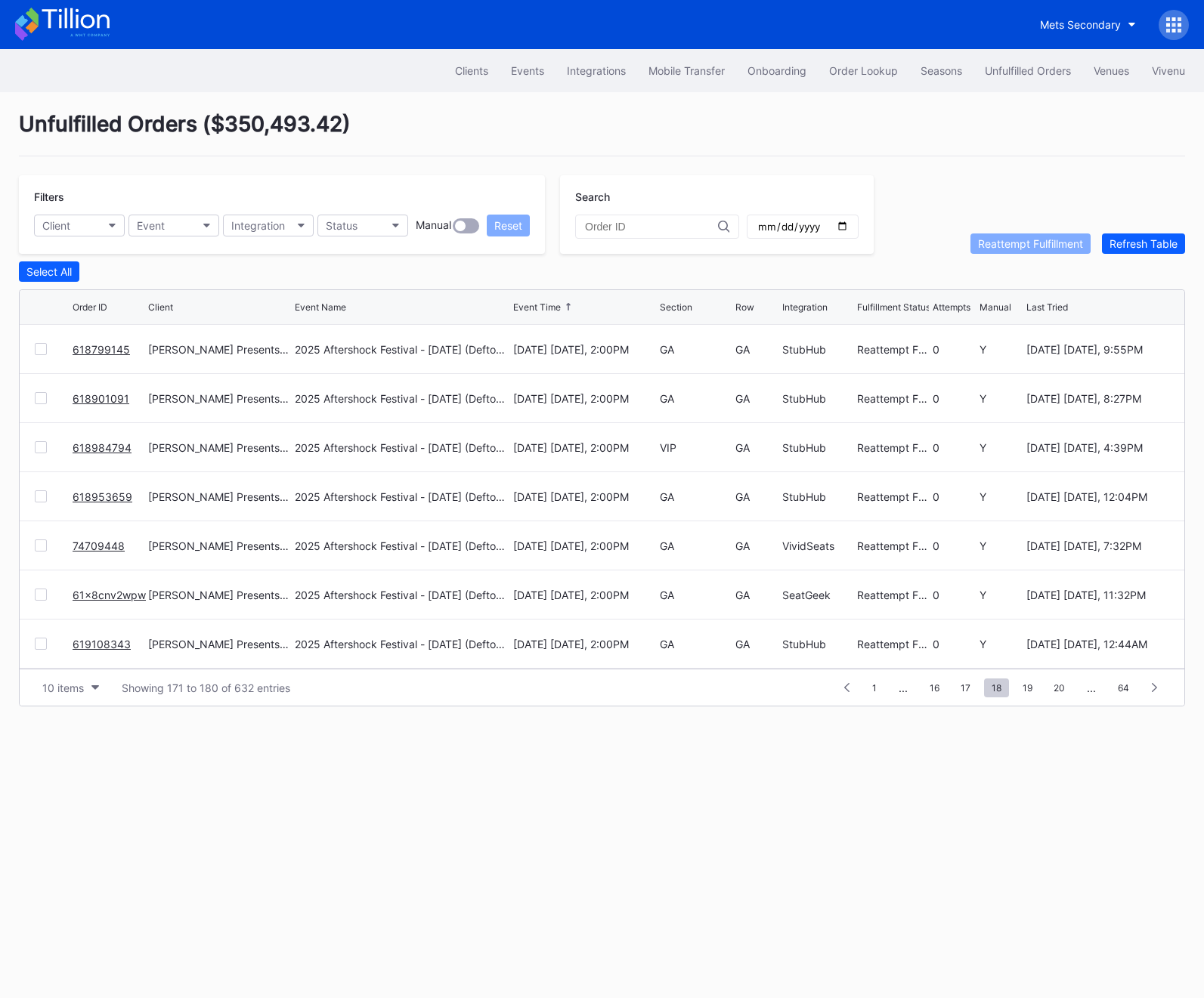
click at [1038, 695] on span "19" at bounding box center [1027, 687] width 25 height 18
click at [1038, 695] on span "20" at bounding box center [1028, 687] width 27 height 18
click at [1038, 695] on span "21" at bounding box center [1028, 687] width 25 height 18
click at [1038, 695] on span "22" at bounding box center [1027, 687] width 26 height 18
click at [1038, 695] on span "23" at bounding box center [1026, 687] width 27 height 18
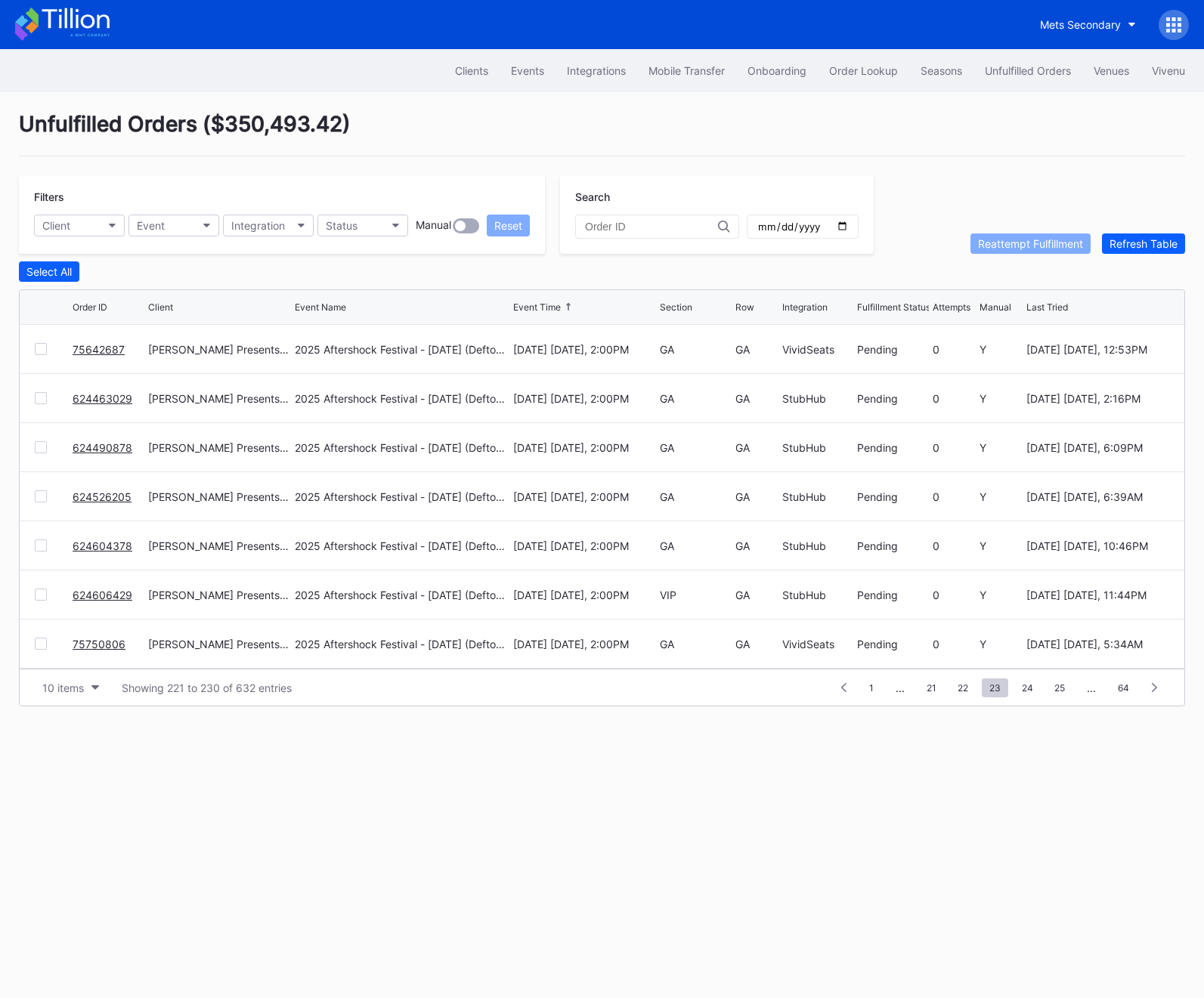
click at [1038, 695] on span "24" at bounding box center [1027, 687] width 27 height 18
click at [1038, 695] on span "25" at bounding box center [1028, 687] width 26 height 18
click at [1038, 695] on span "27" at bounding box center [1028, 687] width 26 height 18
click at [1038, 695] on span "28" at bounding box center [1028, 687] width 26 height 18
click at [1038, 695] on span "29" at bounding box center [1026, 687] width 26 height 18
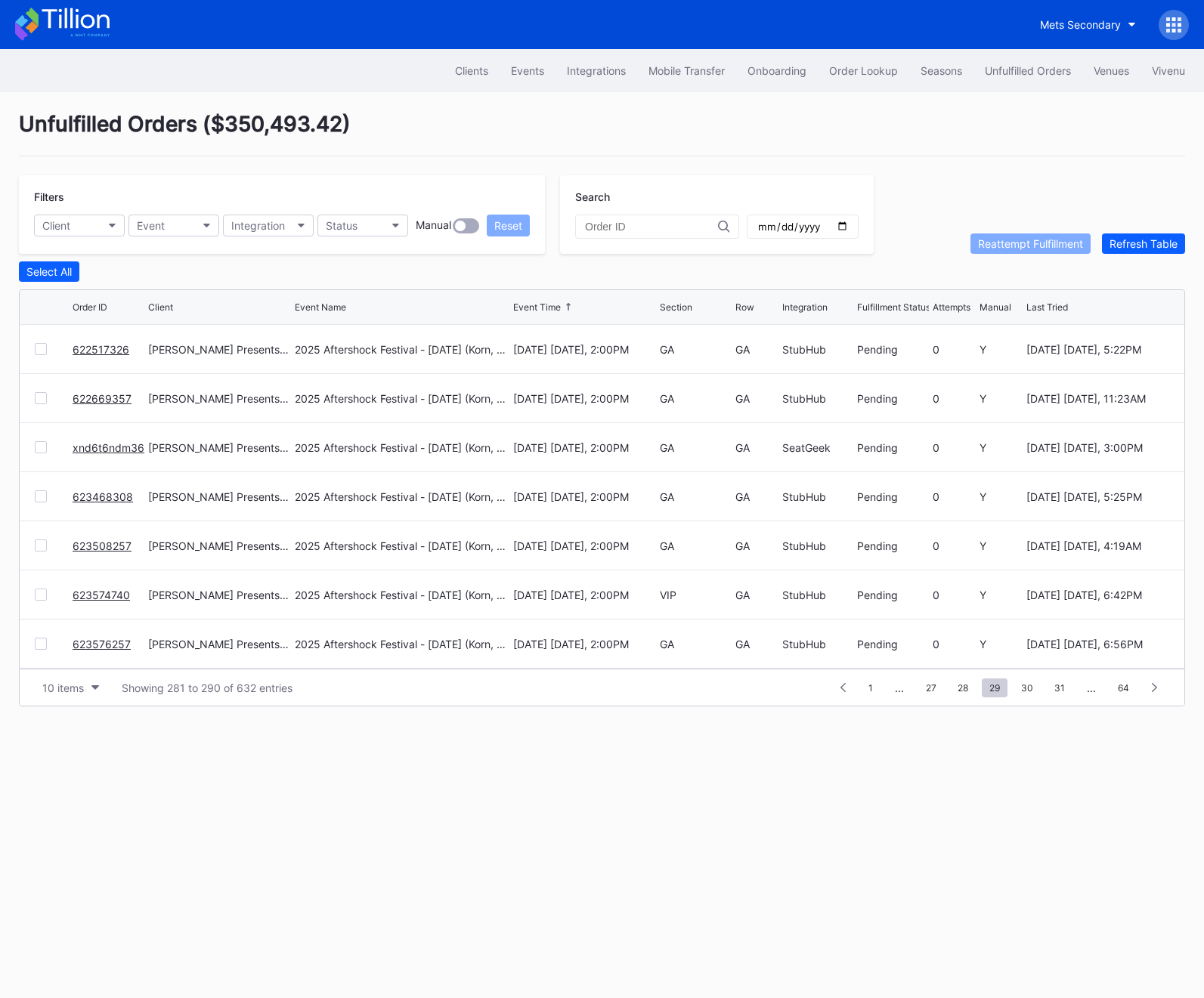
click at [1038, 695] on span "30" at bounding box center [1026, 687] width 27 height 18
click at [1038, 695] on span "32" at bounding box center [1025, 687] width 27 height 18
click at [1038, 695] on span "33" at bounding box center [1025, 687] width 27 height 18
click at [1038, 695] on span "35" at bounding box center [1026, 687] width 27 height 18
click at [1038, 695] on span "36" at bounding box center [1026, 687] width 27 height 18
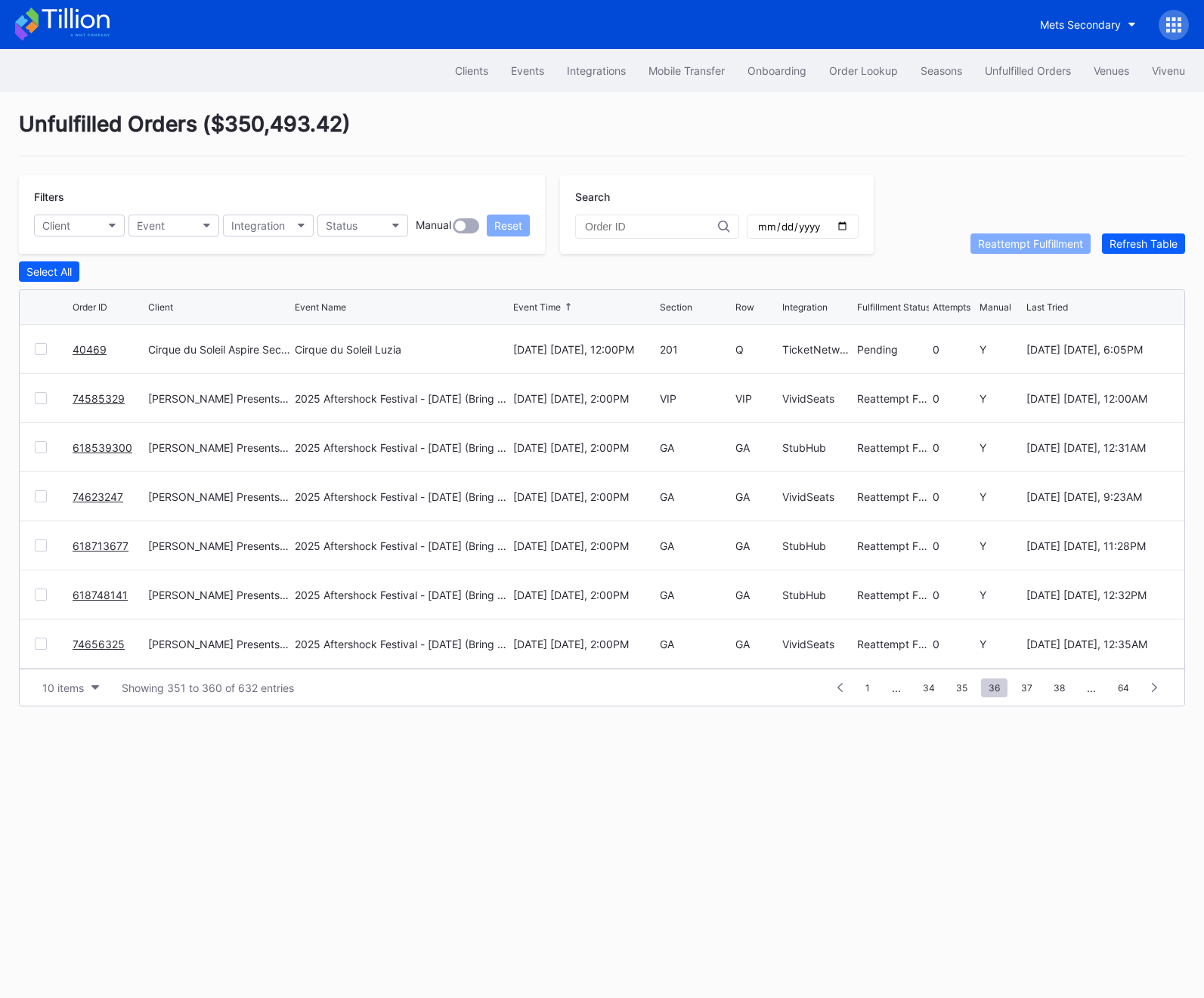
click at [1038, 695] on span "37" at bounding box center [1026, 687] width 27 height 18
click at [1038, 695] on span "38" at bounding box center [1026, 687] width 27 height 18
click at [1038, 695] on span "39" at bounding box center [1025, 687] width 27 height 18
click at [1038, 695] on span "40" at bounding box center [1026, 687] width 27 height 18
click at [1038, 695] on span "42" at bounding box center [1025, 687] width 27 height 18
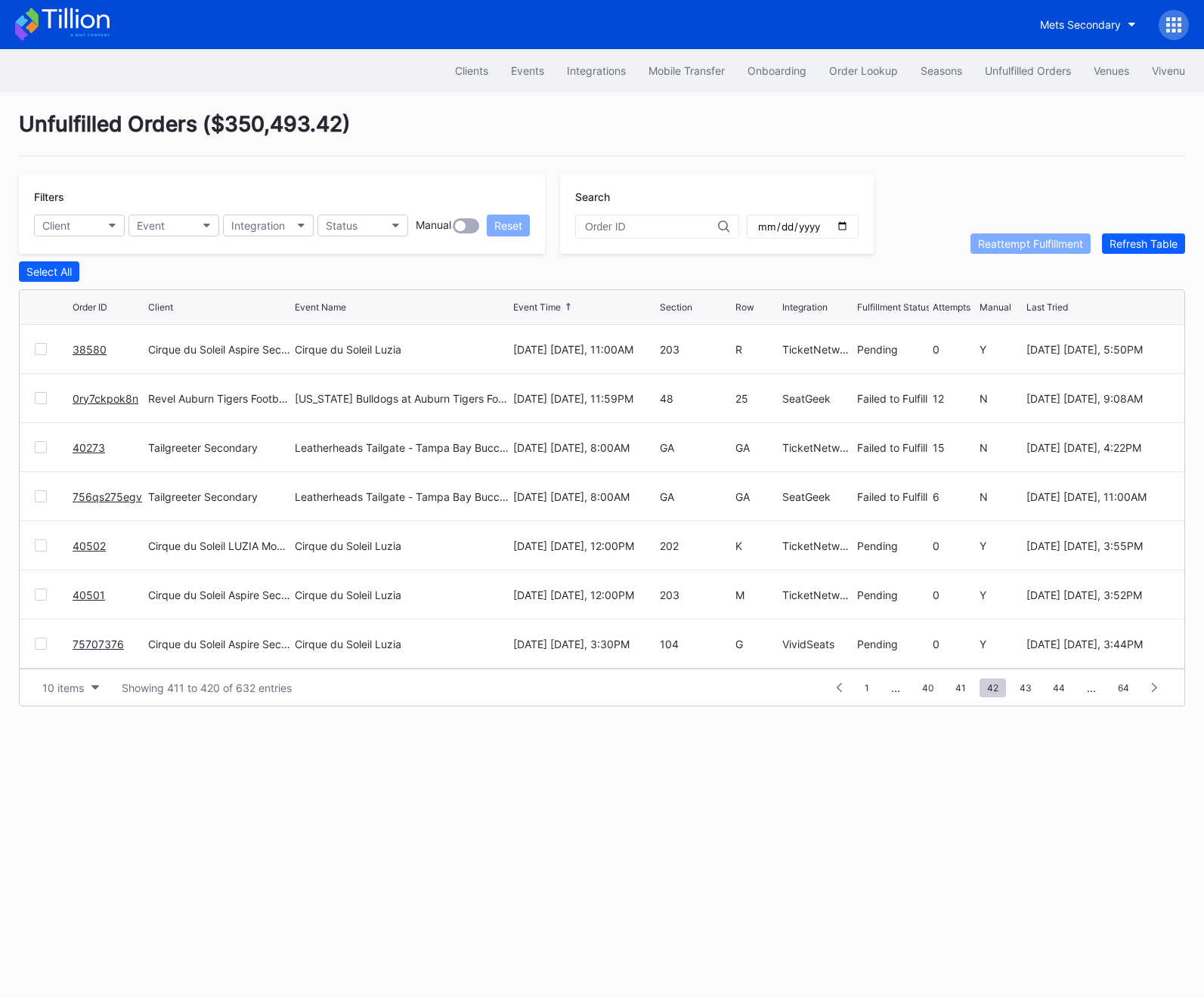
click at [1038, 695] on span "43" at bounding box center [1025, 687] width 27 height 18
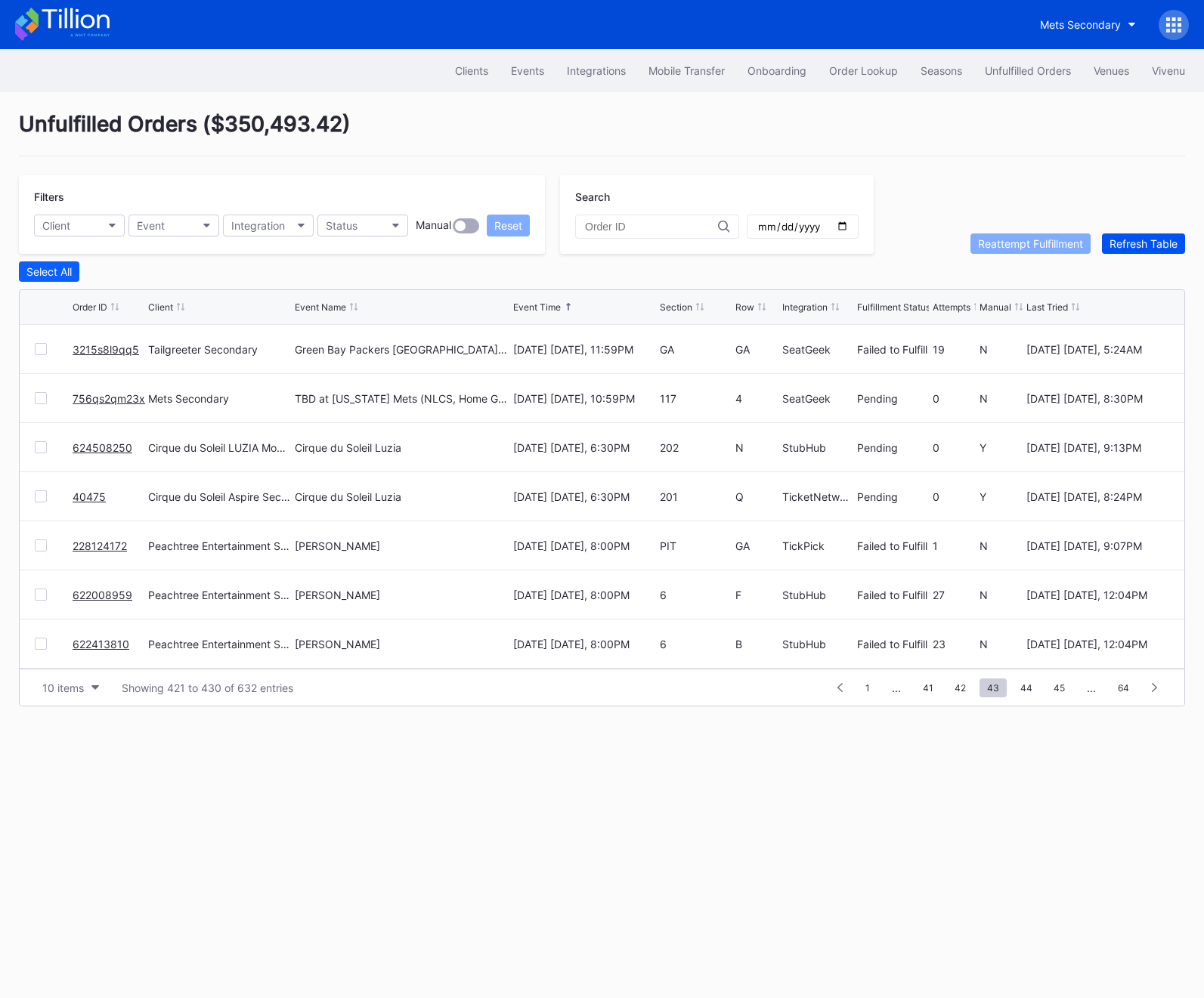
click at [1141, 238] on div "Refresh Table" at bounding box center [1143, 244] width 68 height 13
click at [110, 349] on link "624508250" at bounding box center [102, 350] width 60 height 13
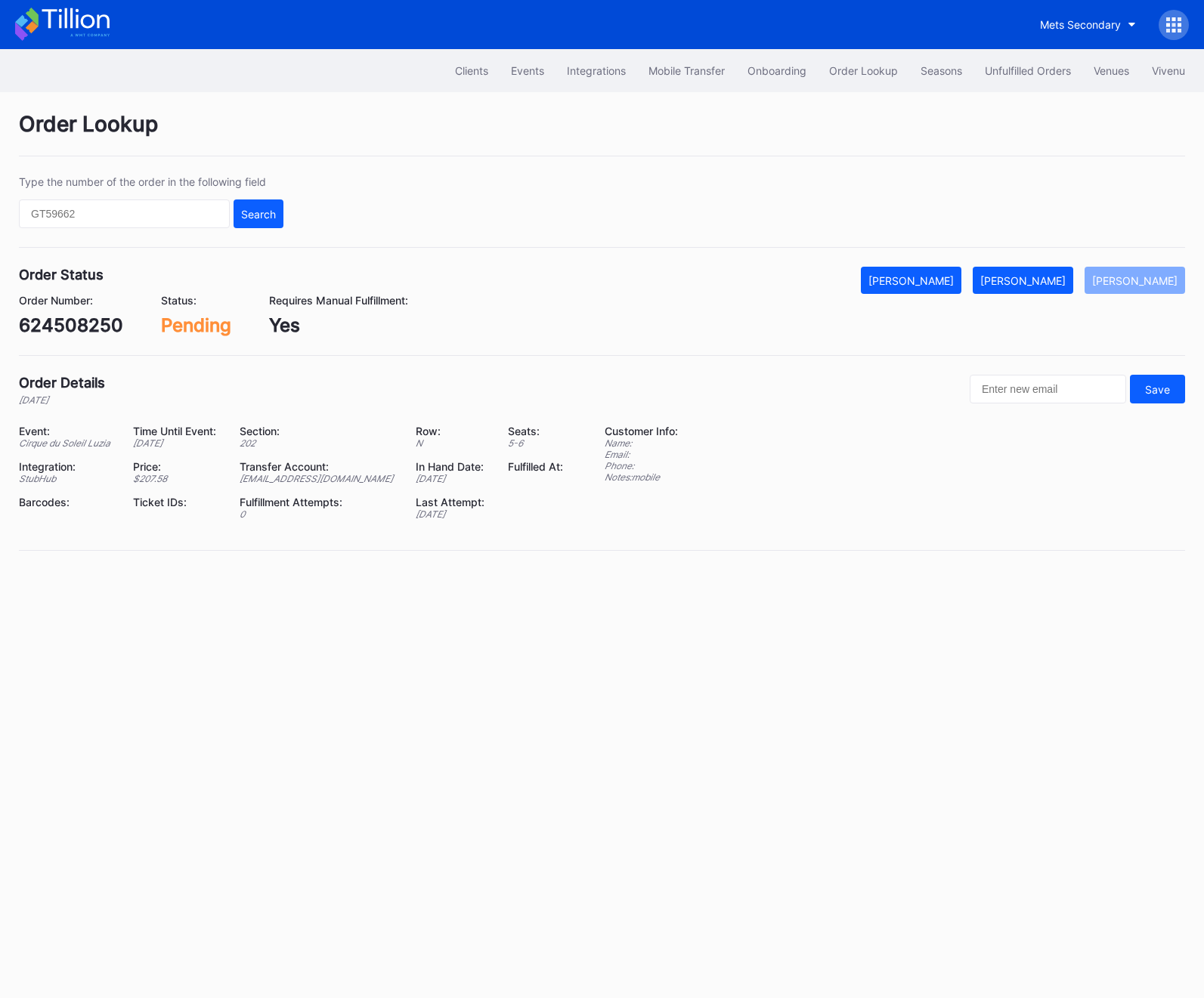
click at [72, 322] on div "624508250" at bounding box center [70, 326] width 104 height 22
copy div "624508250"
click at [1023, 62] on button "Unfulfilled Orders" at bounding box center [1028, 70] width 109 height 28
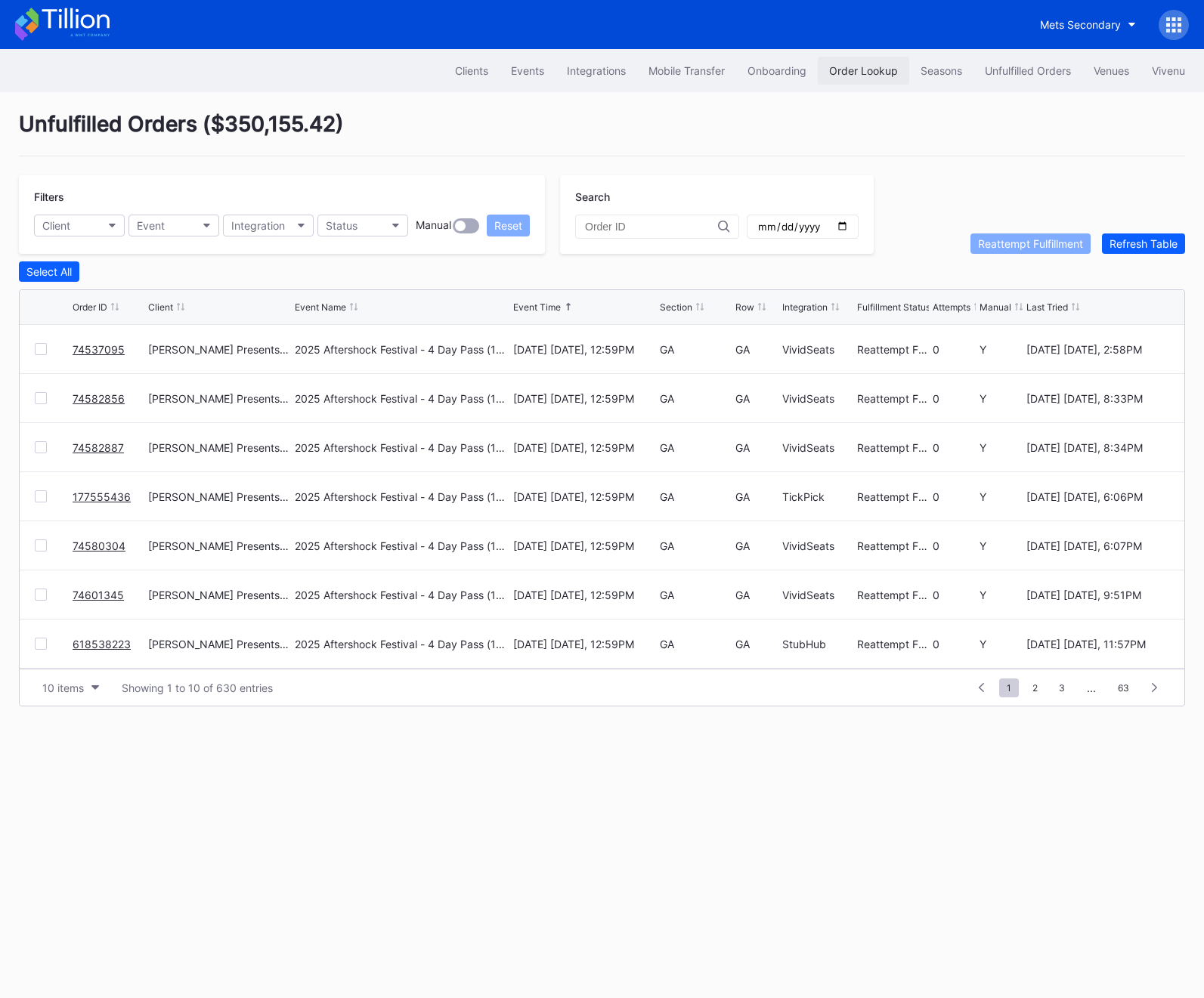
click at [878, 75] on div "Order Lookup" at bounding box center [863, 71] width 69 height 13
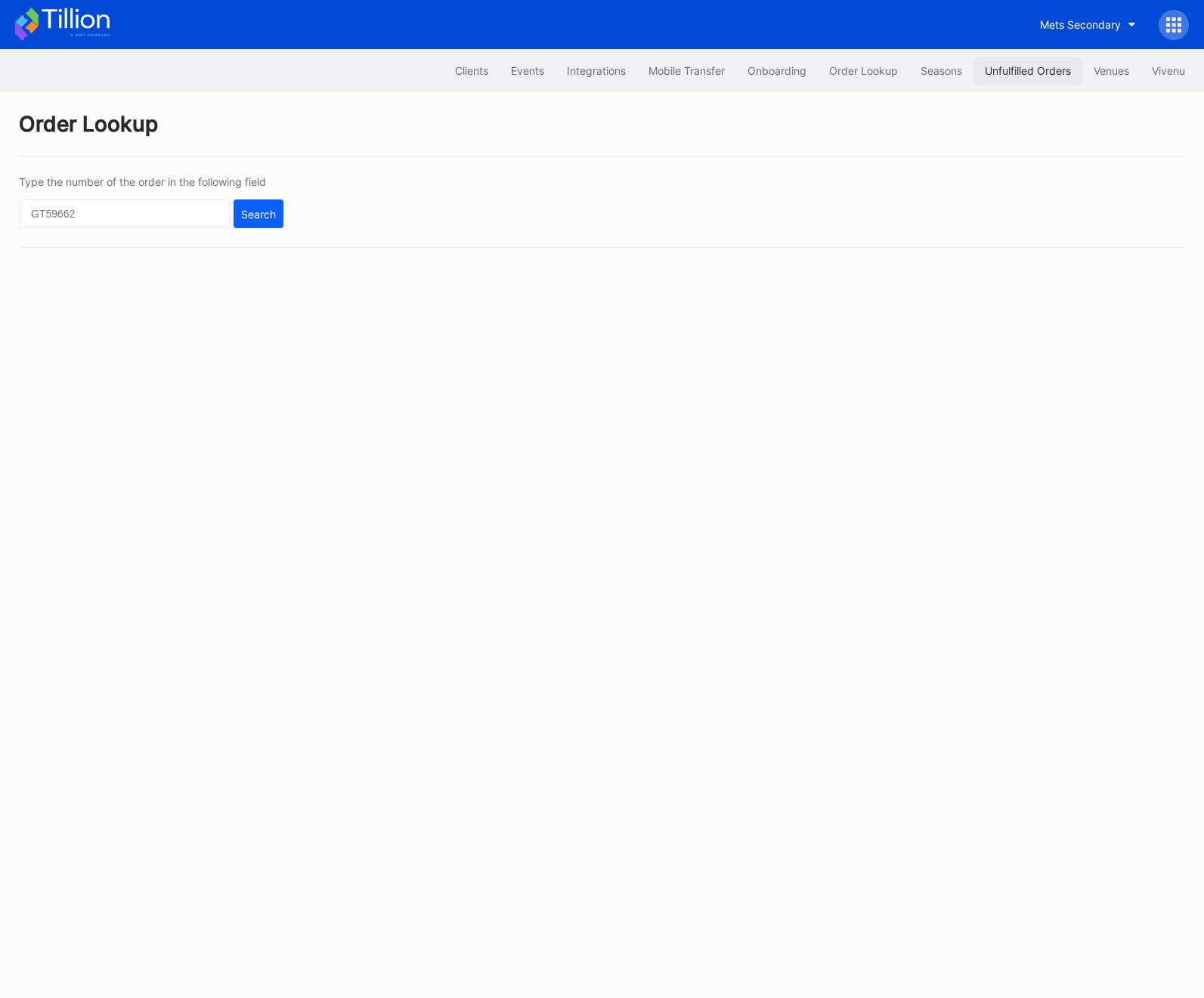
click at [1007, 81] on button "Unfulfilled Orders" at bounding box center [1028, 70] width 109 height 28
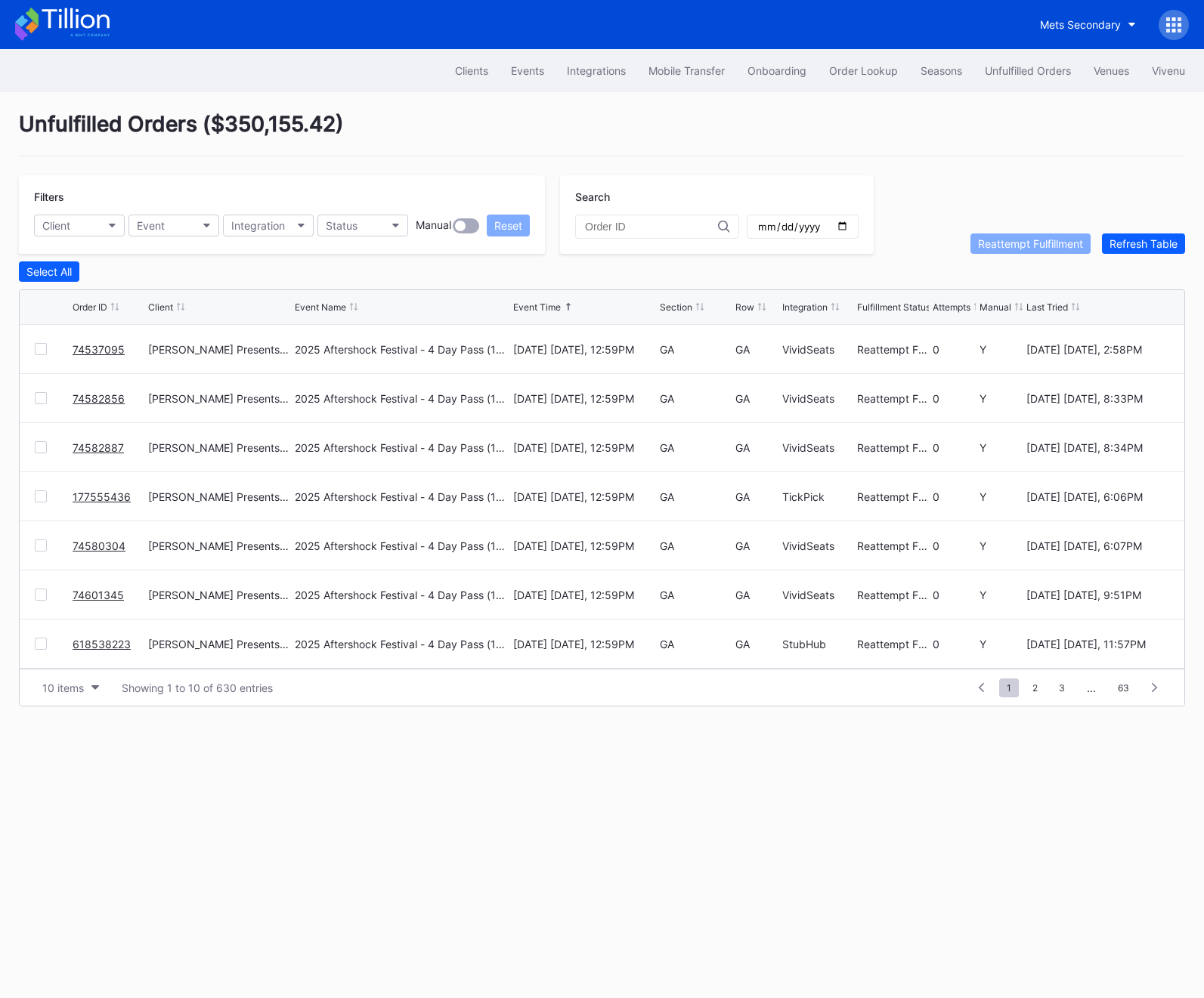
click at [1007, 690] on span "1" at bounding box center [1008, 687] width 19 height 18
click at [1036, 686] on span "2" at bounding box center [1035, 687] width 20 height 18
click at [1037, 683] on span "3" at bounding box center [1034, 687] width 21 height 18
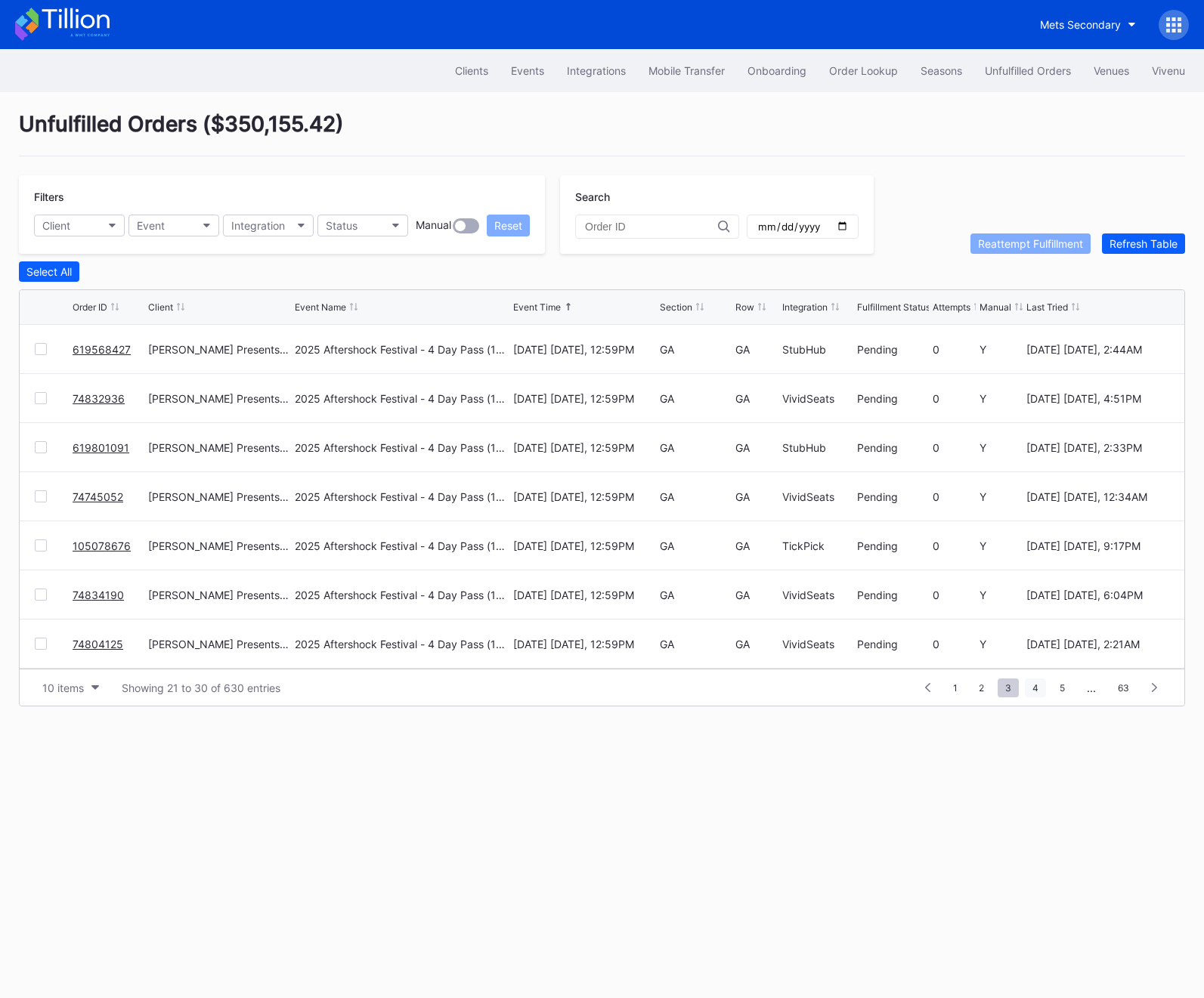
click at [1037, 690] on span "4" at bounding box center [1035, 687] width 21 height 18
click at [1037, 690] on span "5" at bounding box center [1035, 687] width 20 height 18
click at [1037, 690] on span "6" at bounding box center [1035, 687] width 20 height 18
click at [1037, 690] on span "7" at bounding box center [1035, 687] width 20 height 18
click at [1037, 690] on span "8" at bounding box center [1035, 687] width 20 height 18
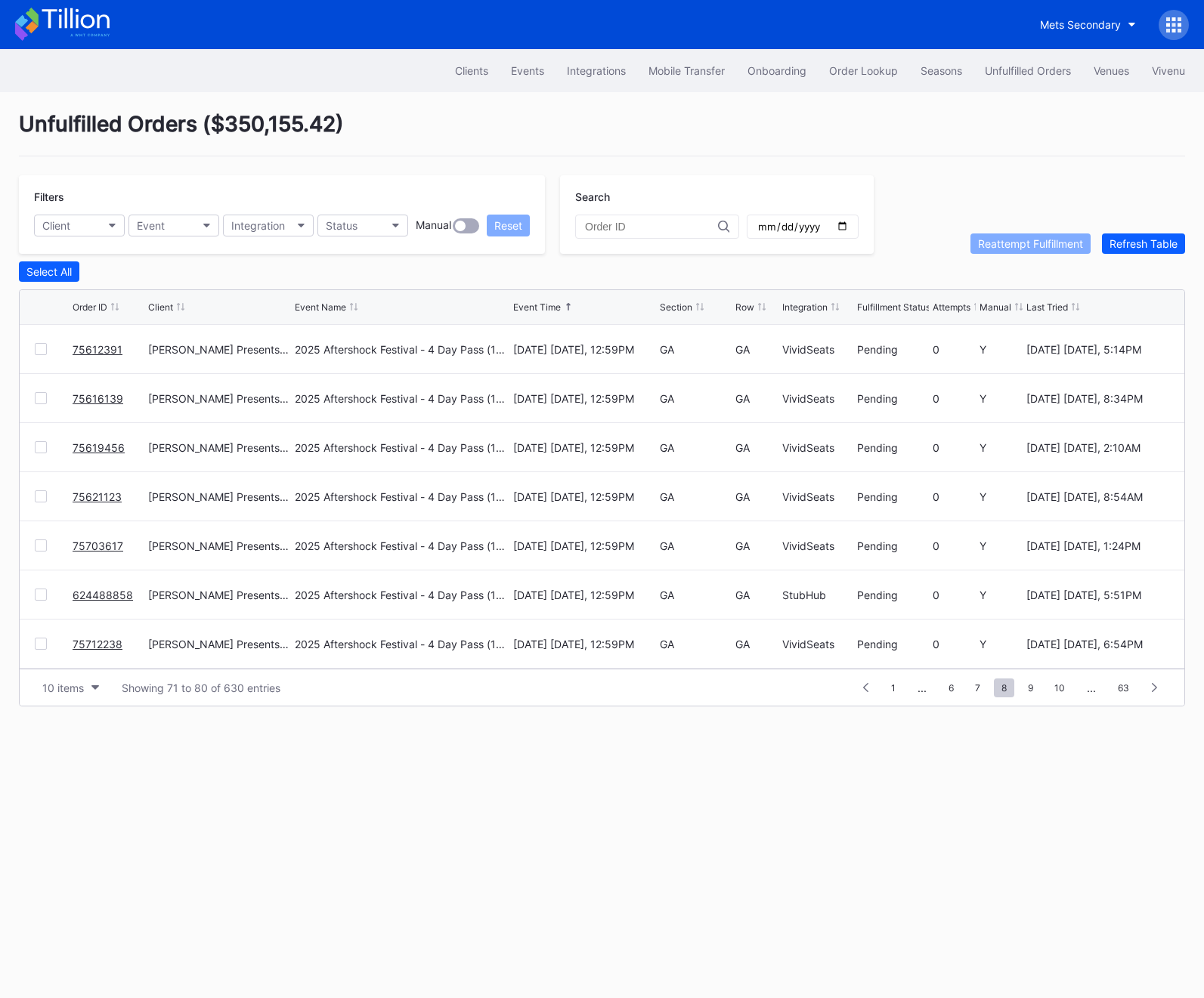
click at [1037, 690] on span "9" at bounding box center [1031, 687] width 20 height 18
click at [1037, 690] on span "10" at bounding box center [1030, 687] width 26 height 18
